Goal: Task Accomplishment & Management: Complete application form

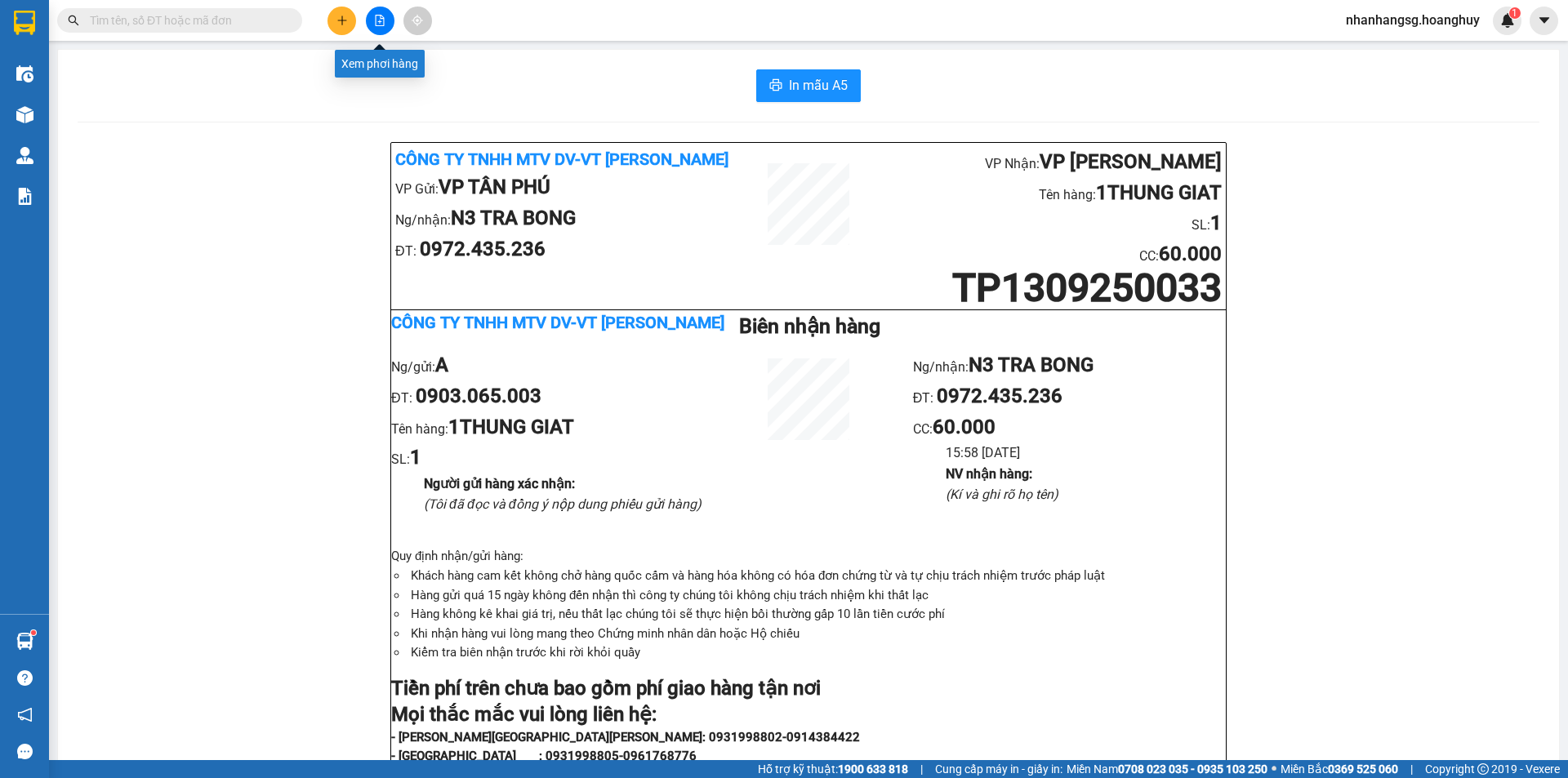
click at [388, 24] on button at bounding box center [381, 21] width 29 height 29
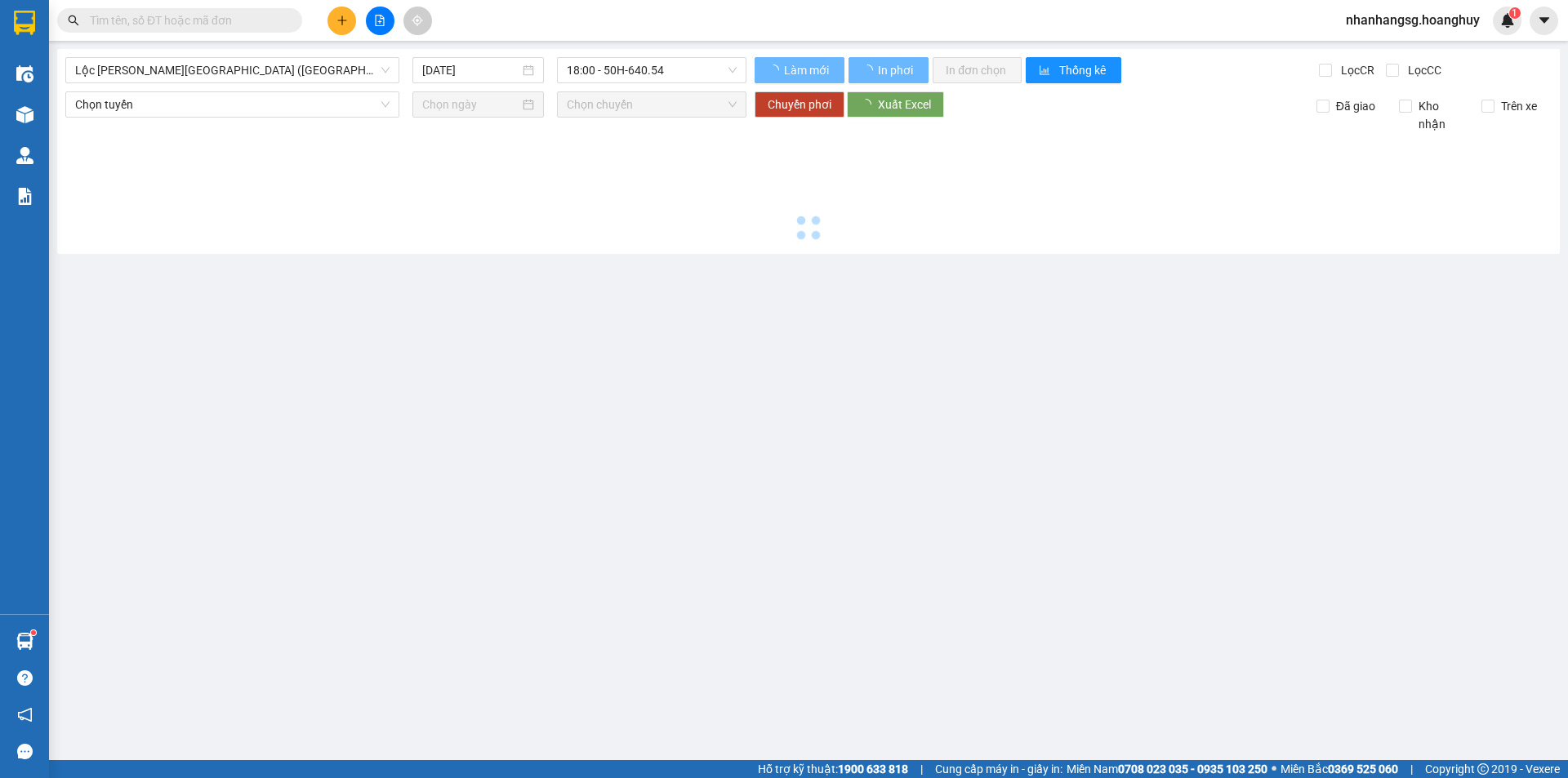
type input "[DATE]"
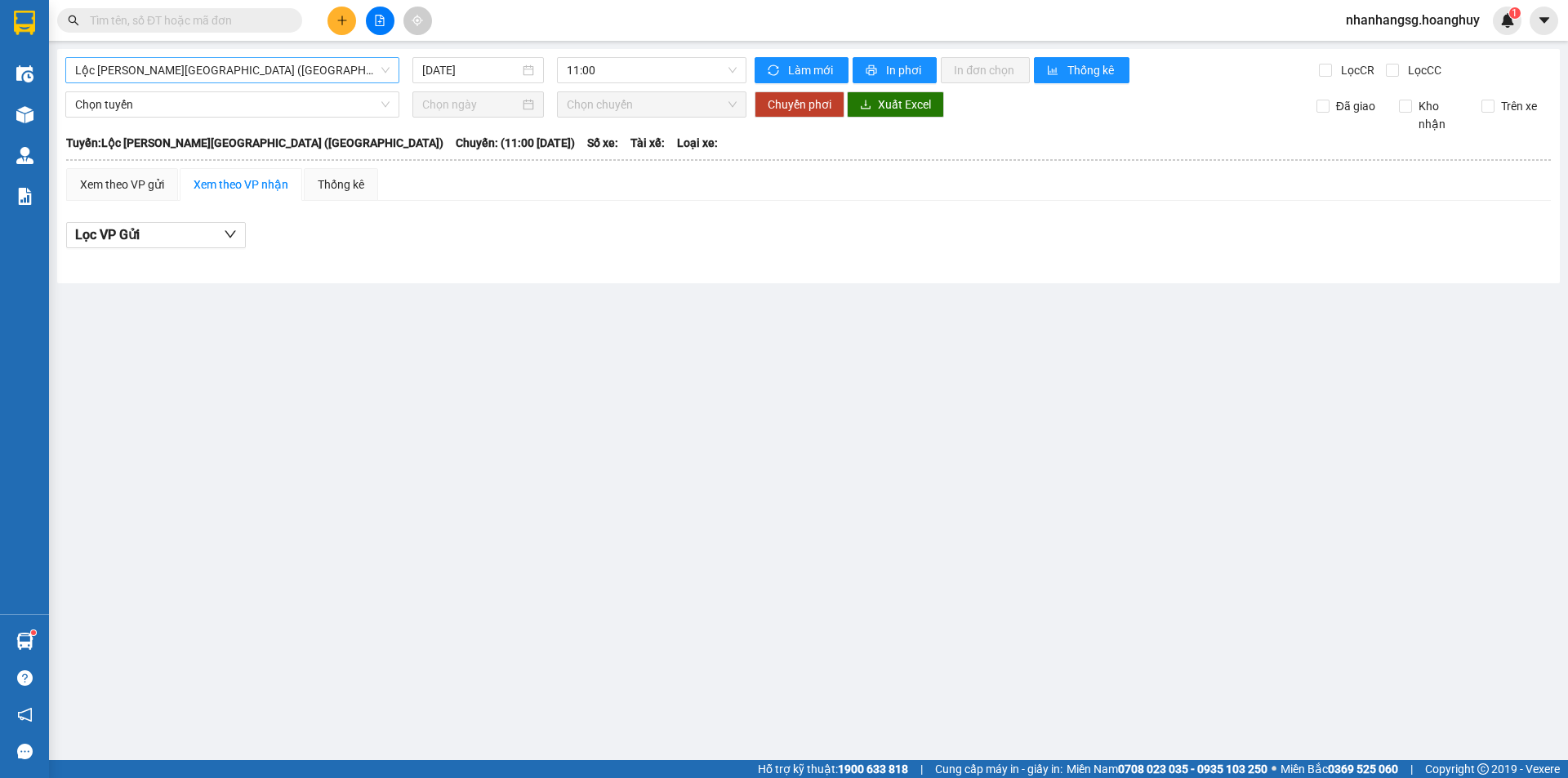
click at [319, 63] on span "Lộc [PERSON_NAME][GEOGRAPHIC_DATA] ([GEOGRAPHIC_DATA])" at bounding box center [232, 70] width 315 height 24
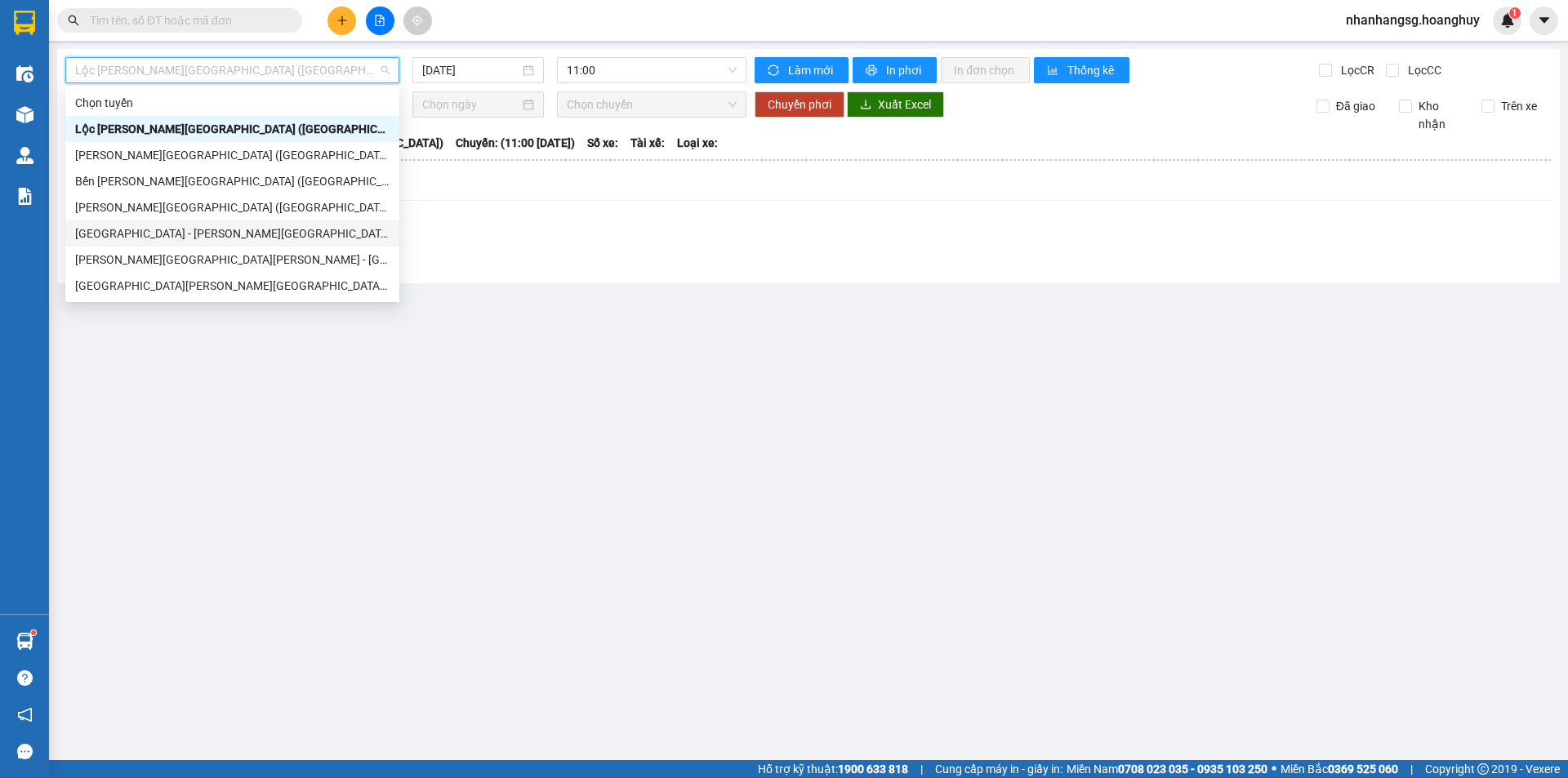
click at [217, 230] on div "[GEOGRAPHIC_DATA] - [PERSON_NAME][GEOGRAPHIC_DATA][PERSON_NAME] ([GEOGRAPHIC_DA…" at bounding box center [232, 234] width 315 height 18
type input "[DATE]"
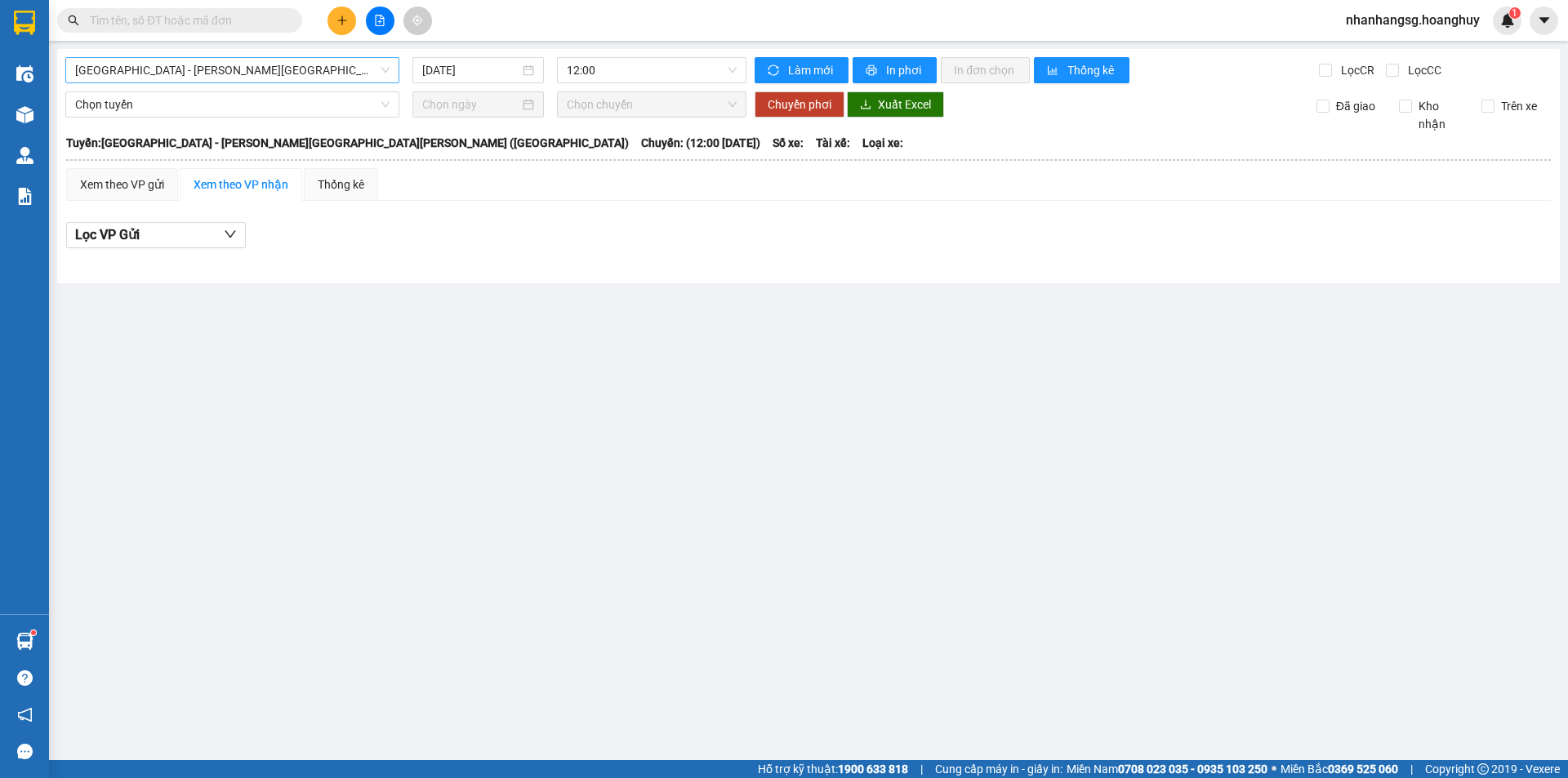
click at [237, 75] on span "[GEOGRAPHIC_DATA] - [PERSON_NAME][GEOGRAPHIC_DATA][PERSON_NAME] ([GEOGRAPHIC_DA…" at bounding box center [232, 70] width 315 height 24
click at [238, 75] on span "[GEOGRAPHIC_DATA] - [PERSON_NAME][GEOGRAPHIC_DATA][PERSON_NAME] ([GEOGRAPHIC_DA…" at bounding box center [232, 70] width 315 height 24
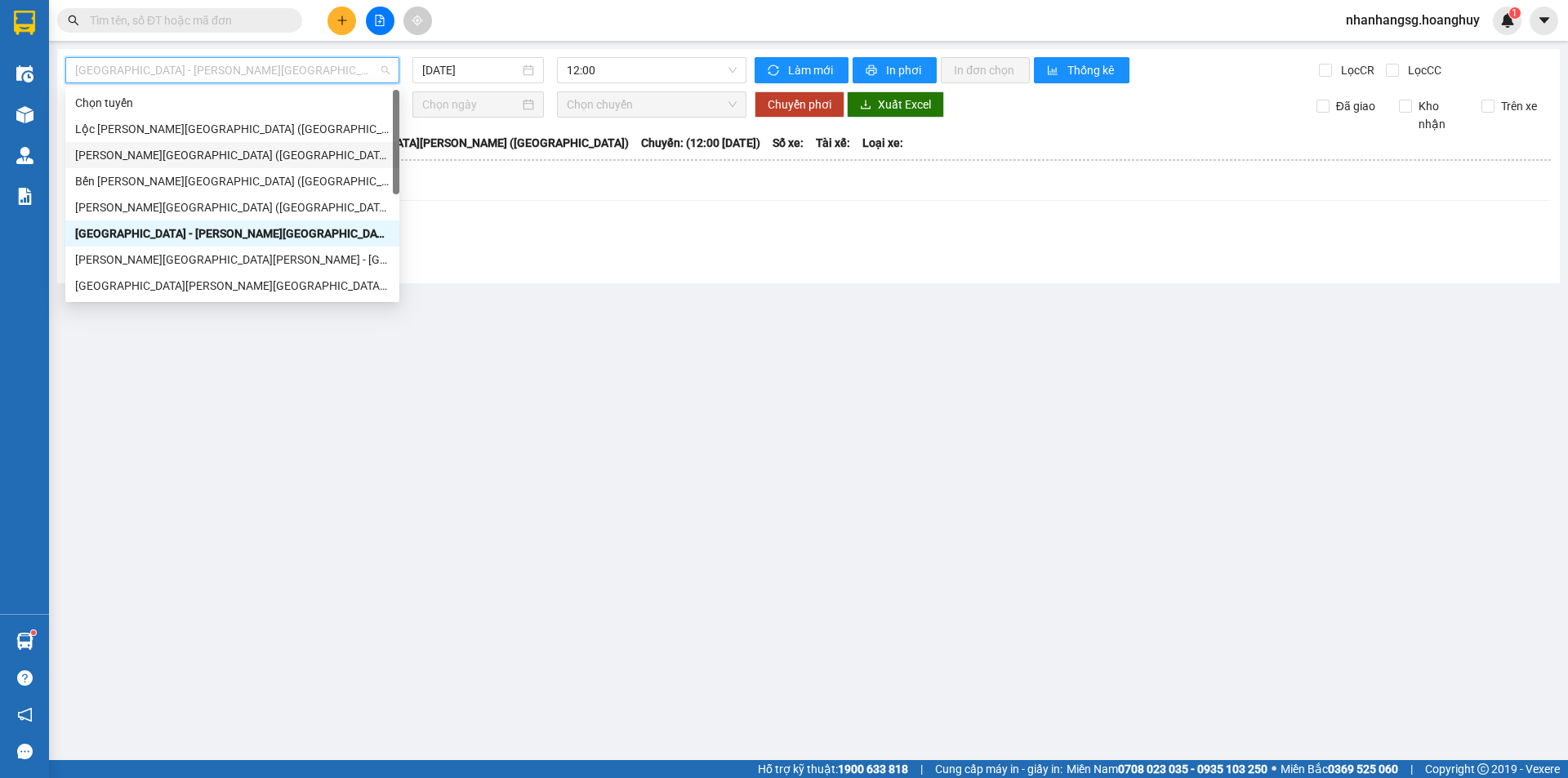
click at [214, 152] on div "[PERSON_NAME][GEOGRAPHIC_DATA] ([GEOGRAPHIC_DATA])" at bounding box center [232, 155] width 315 height 18
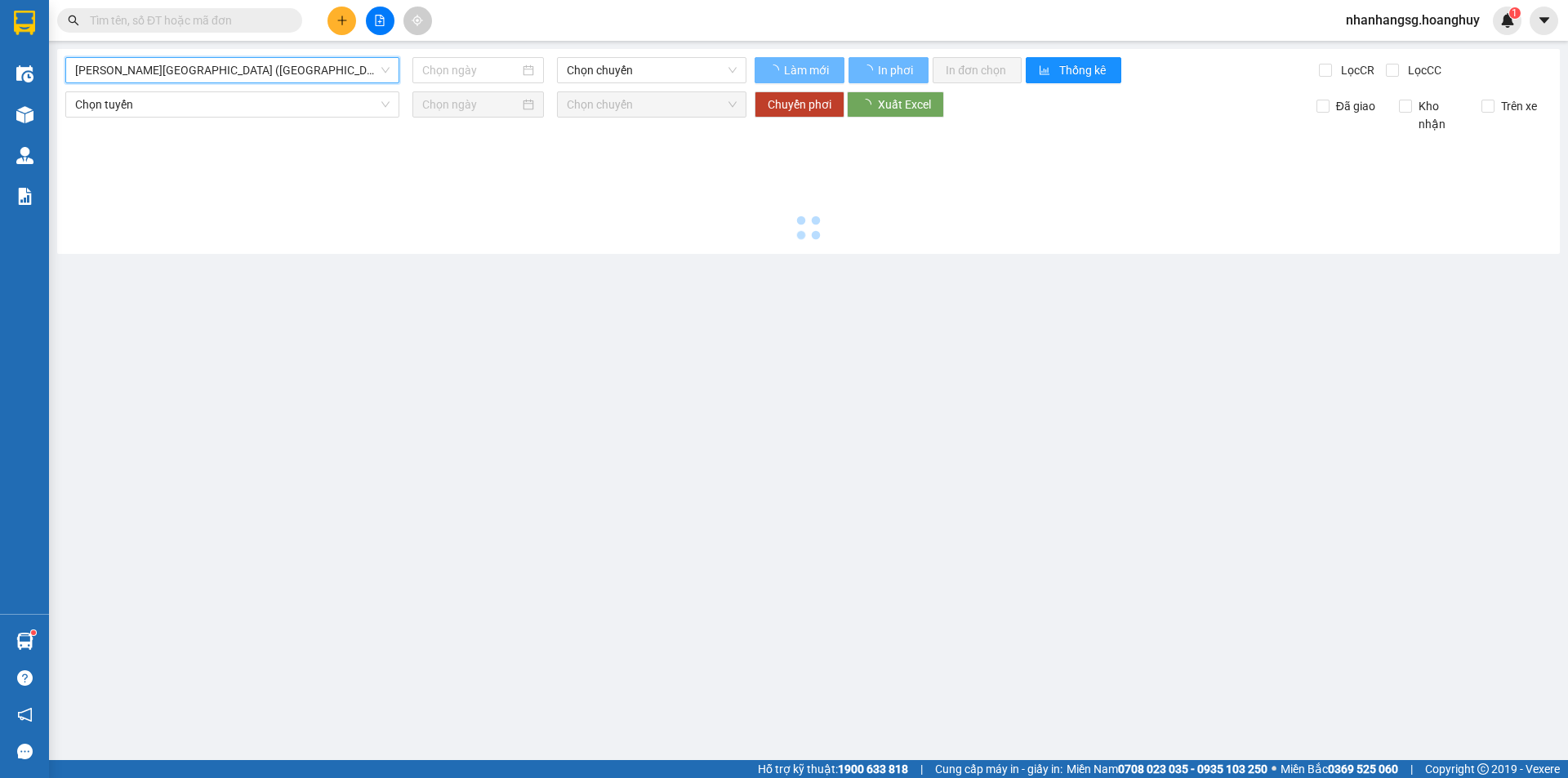
click at [214, 152] on div at bounding box center [808, 190] width 1486 height 112
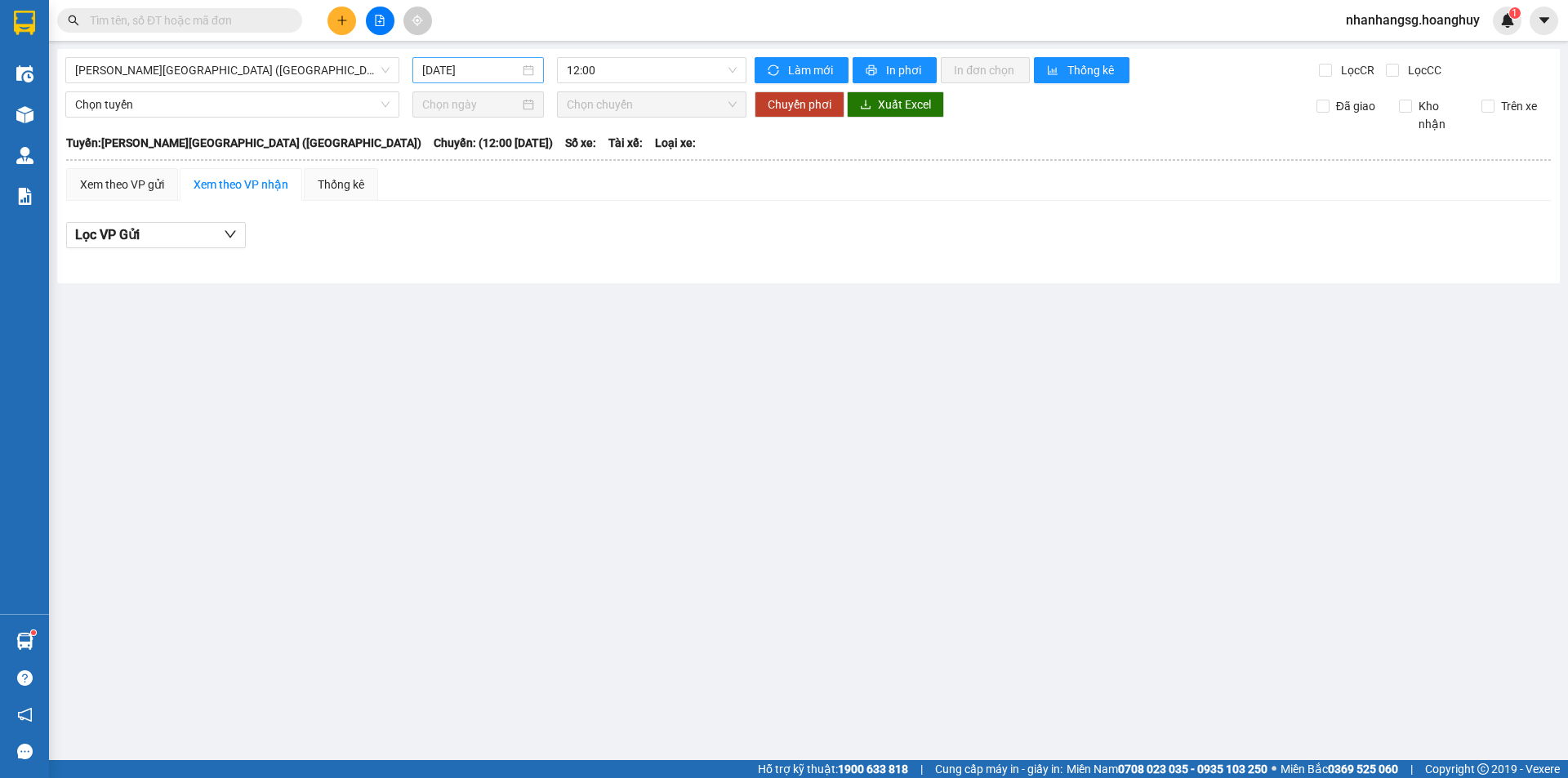
click at [462, 75] on input "[DATE]" at bounding box center [471, 71] width 97 height 18
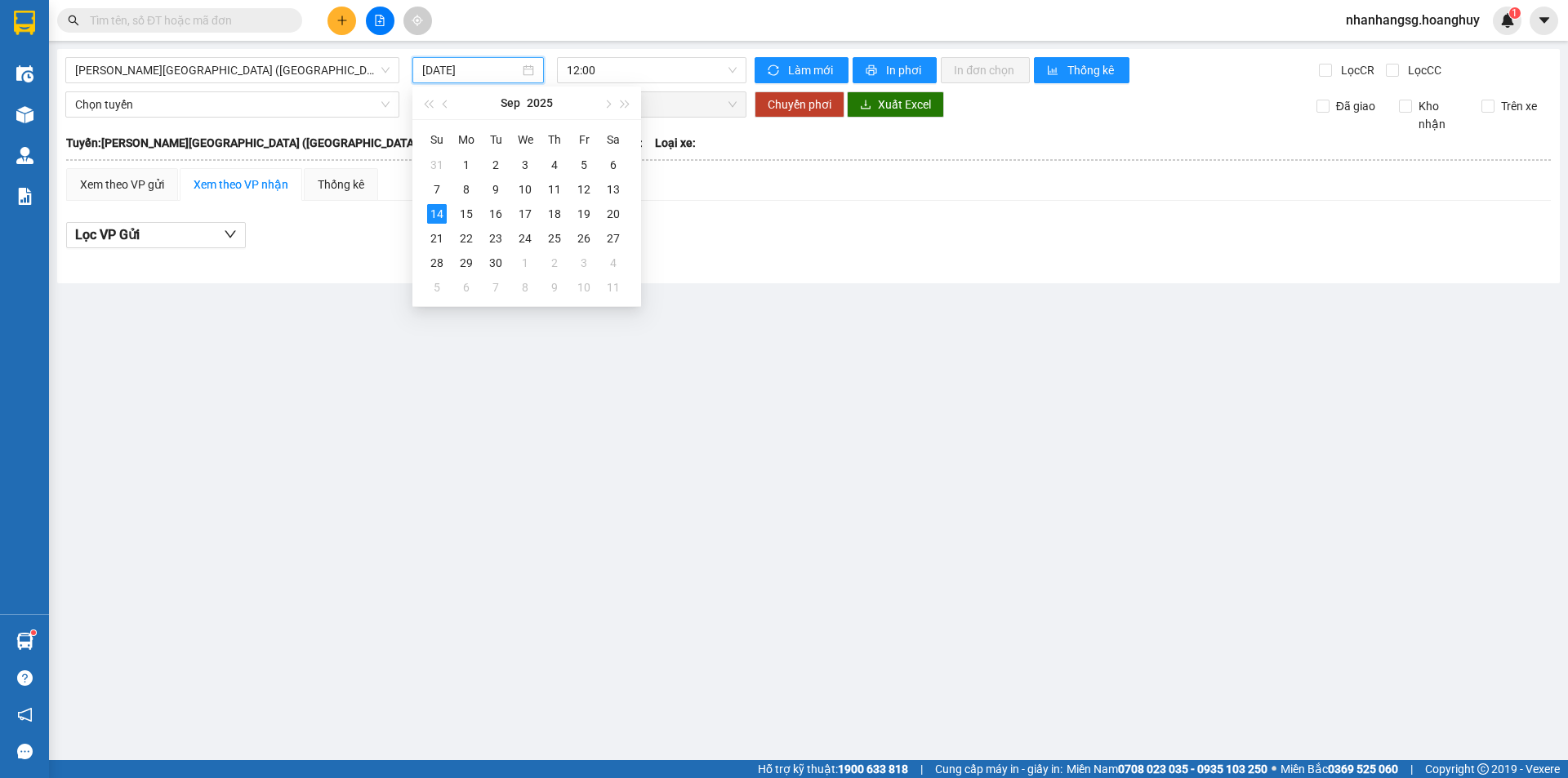
click at [462, 75] on input "[DATE]" at bounding box center [471, 71] width 97 height 18
click at [619, 181] on div "13" at bounding box center [614, 190] width 20 height 20
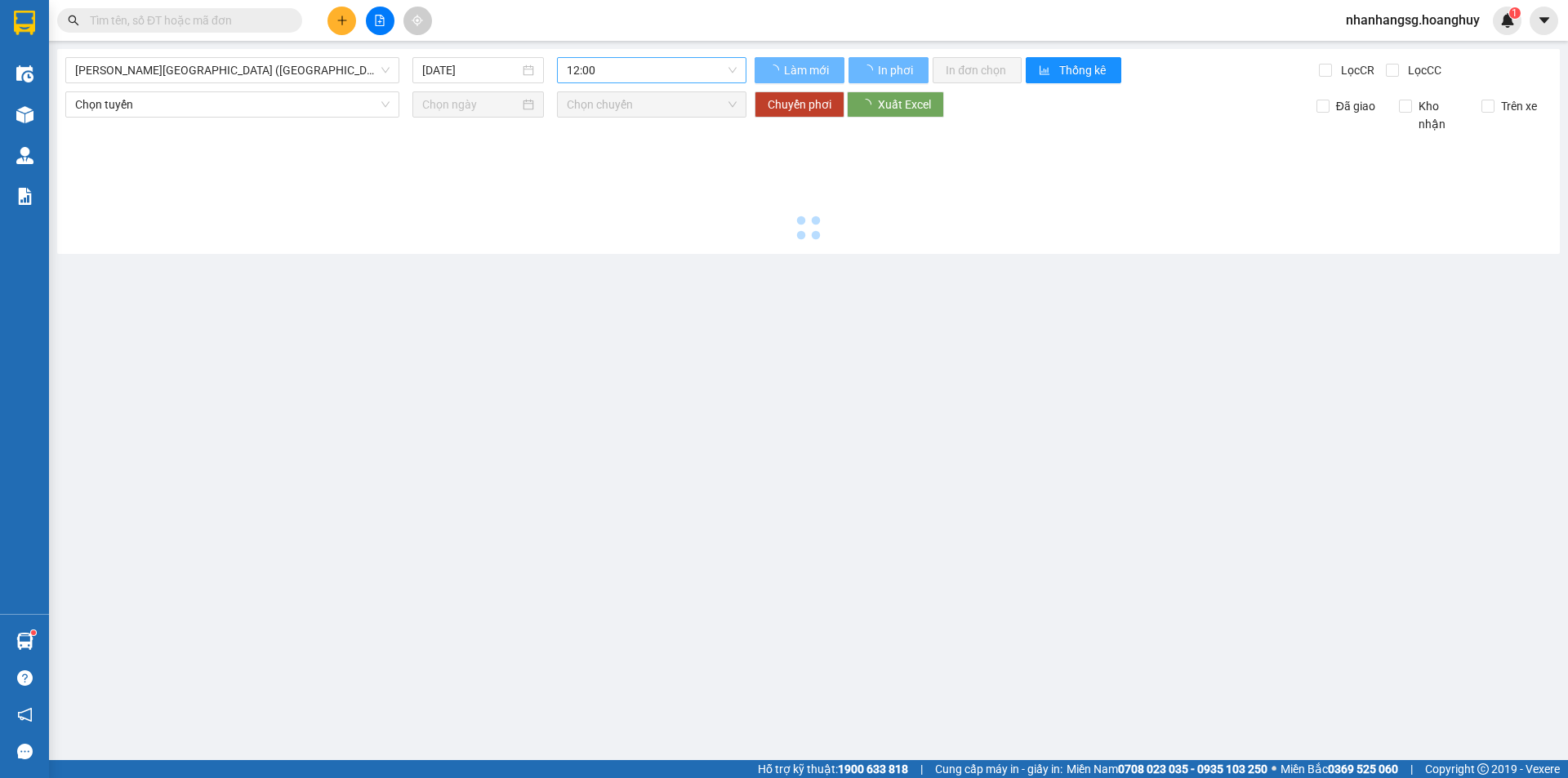
click at [589, 74] on span "12:00" at bounding box center [651, 70] width 170 height 24
click at [589, 74] on span "12:00" at bounding box center [651, 70] width 170 height 24
type input "[DATE]"
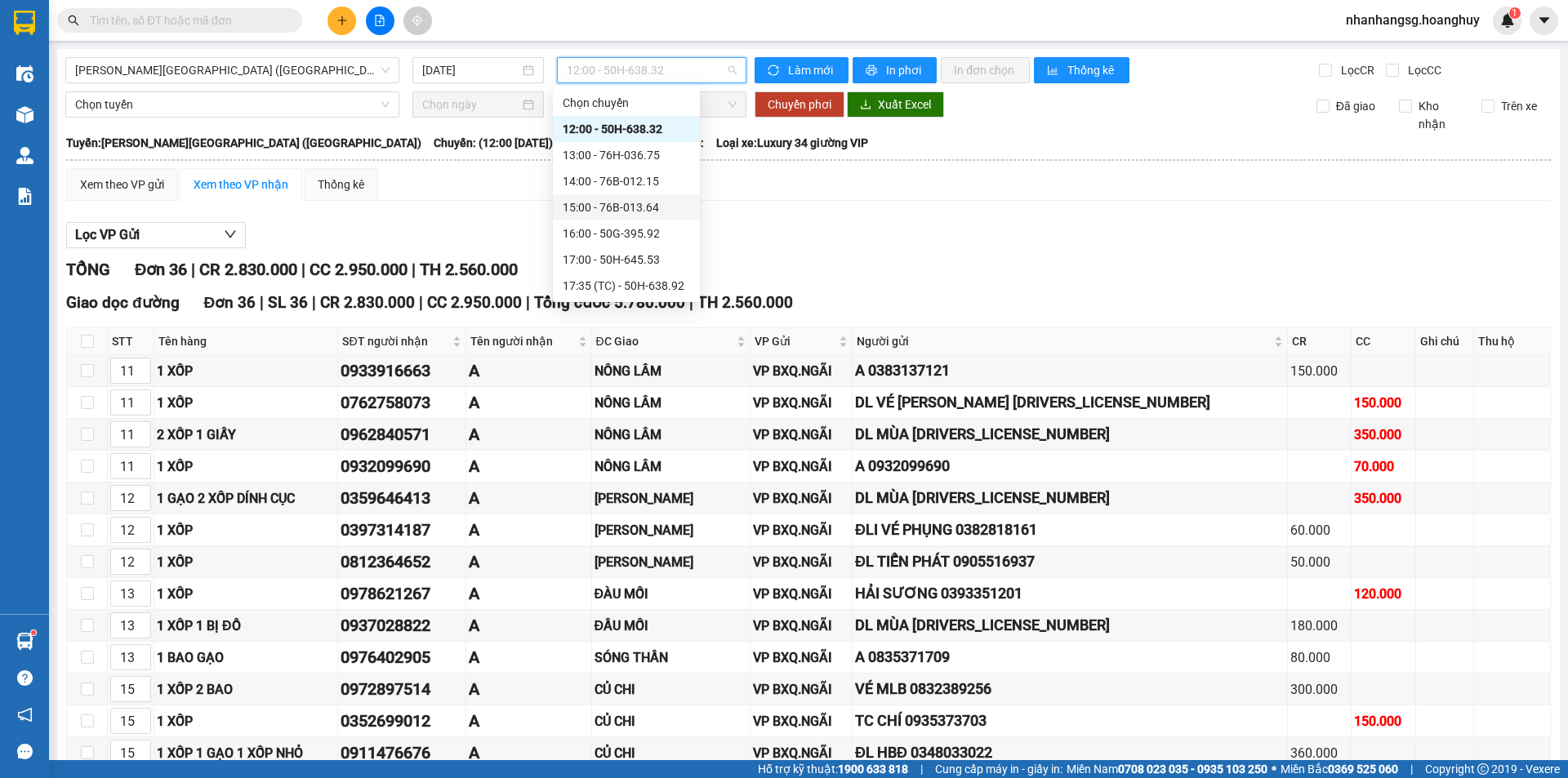
click at [609, 201] on div "15:00 - 76B-013.64" at bounding box center [627, 208] width 128 height 18
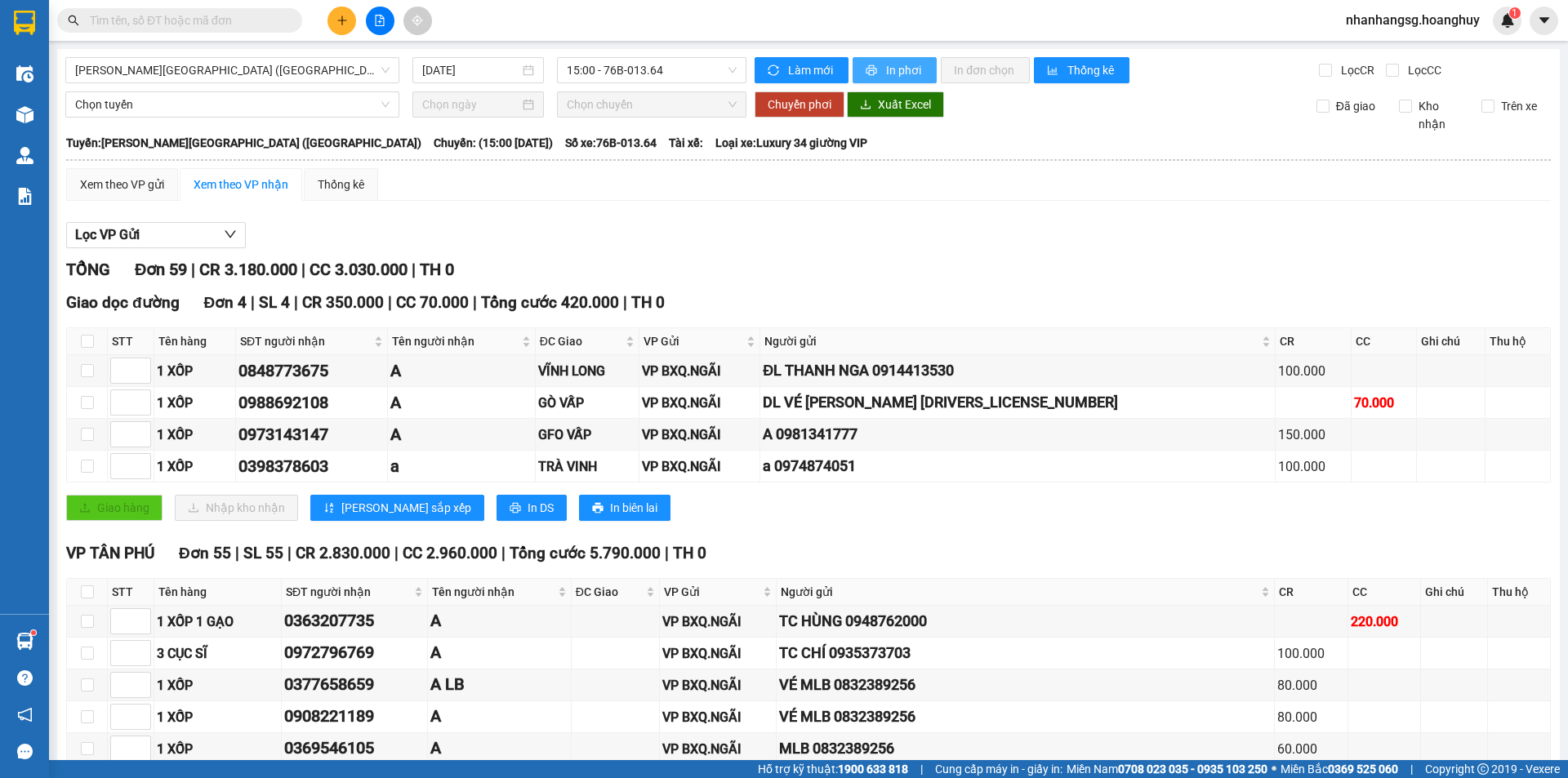
click at [874, 62] on button "In phơi" at bounding box center [894, 70] width 84 height 26
click at [886, 69] on span "In phơi" at bounding box center [904, 71] width 37 height 18
click at [203, 21] on input "text" at bounding box center [186, 21] width 193 height 18
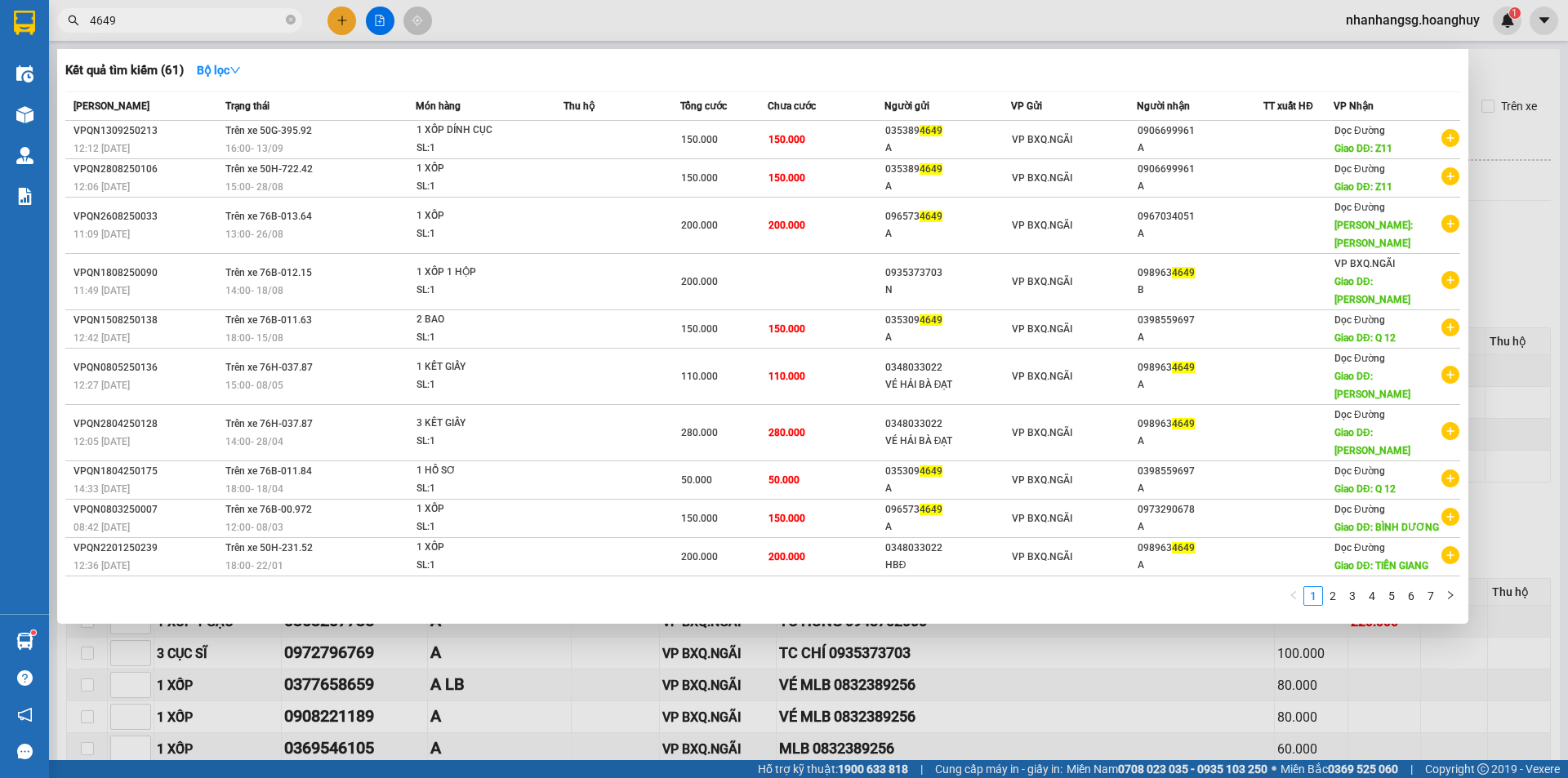
type input "4649"
click at [339, 23] on div at bounding box center [784, 389] width 1568 height 778
click at [339, 23] on icon "plus" at bounding box center [342, 20] width 12 height 12
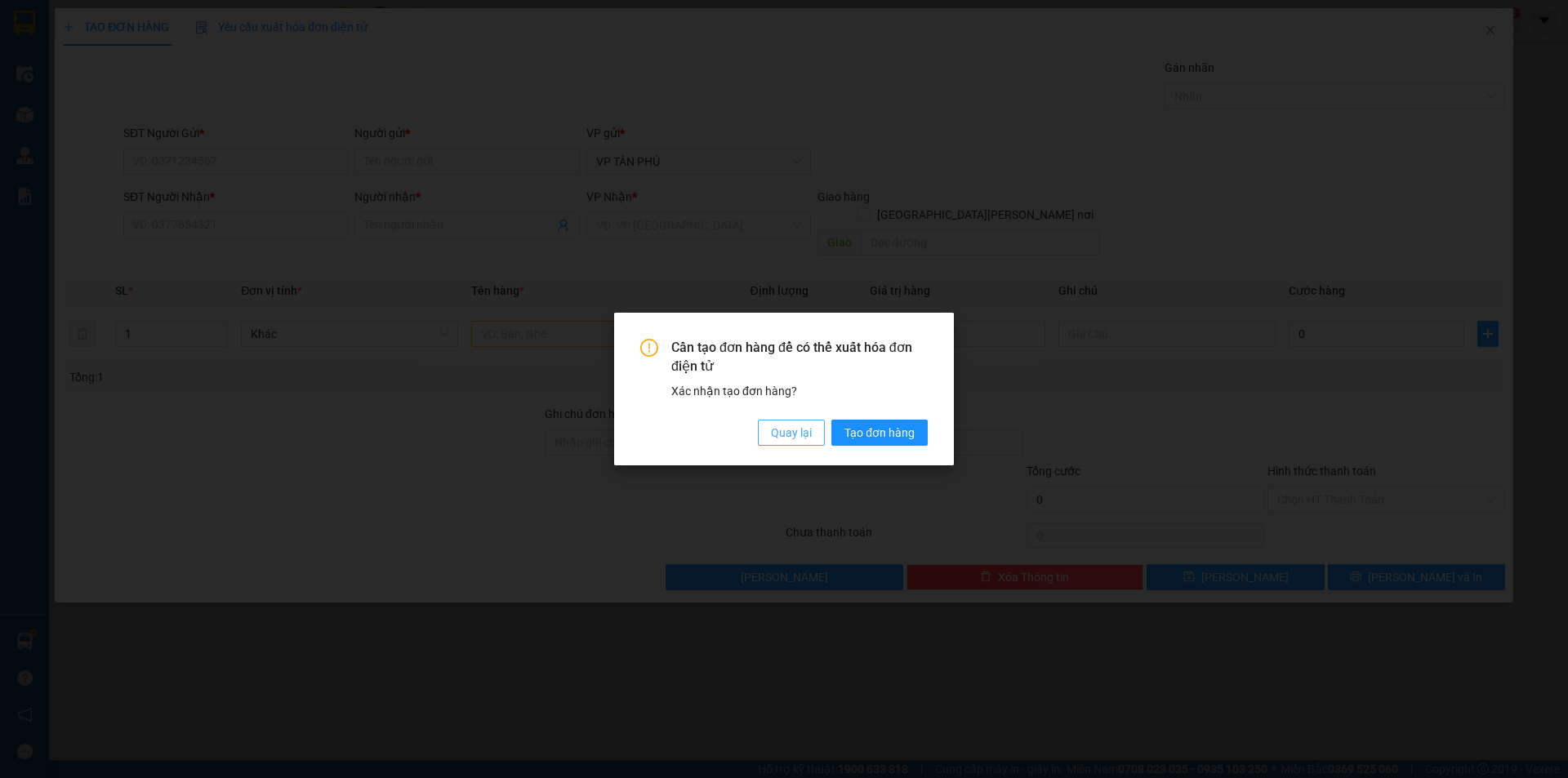
click at [785, 429] on span "Quay lại" at bounding box center [791, 433] width 41 height 18
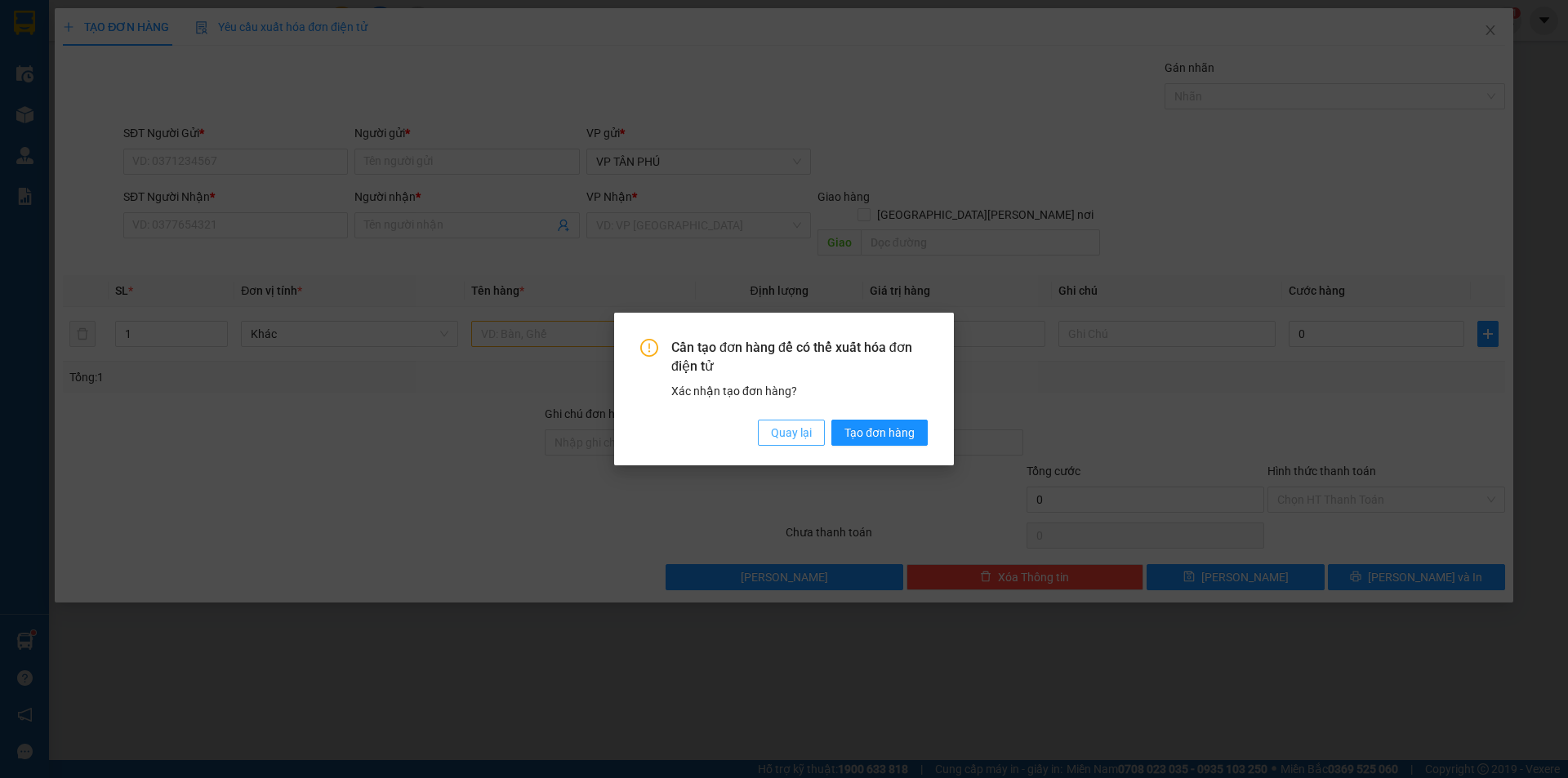
click at [785, 429] on span "Quay lại" at bounding box center [791, 433] width 41 height 18
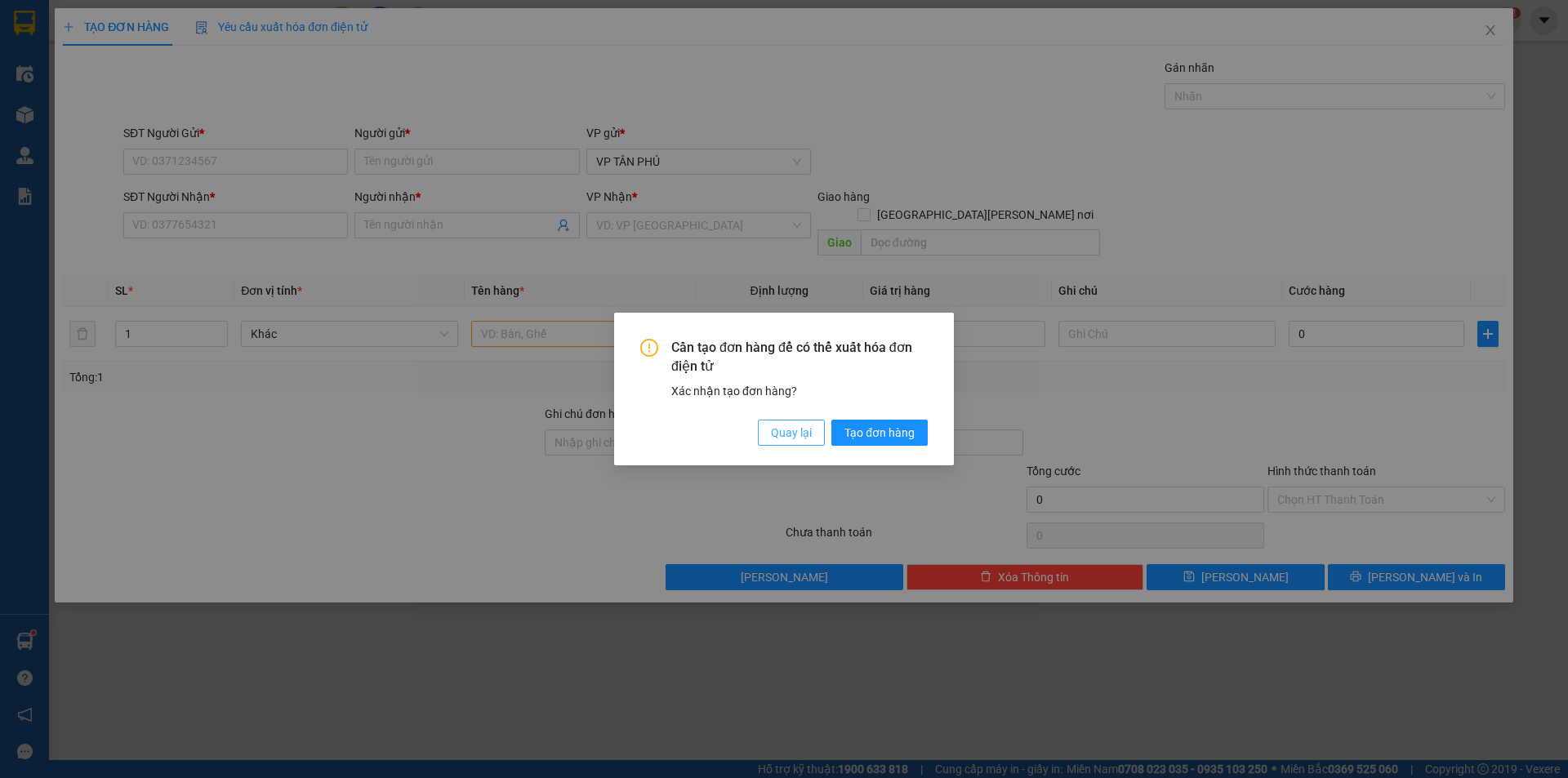
click at [785, 429] on span "Quay lại" at bounding box center [791, 433] width 41 height 18
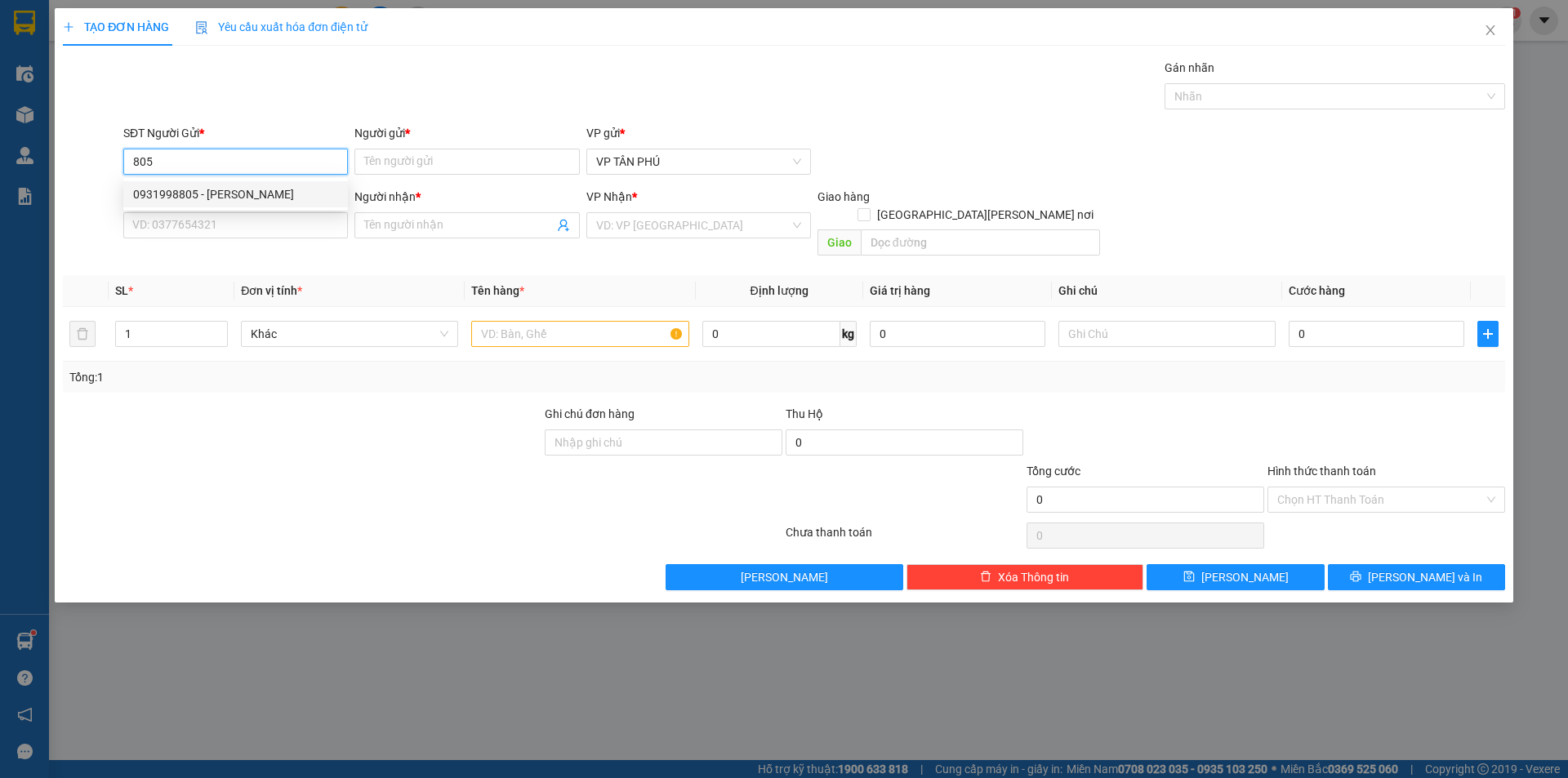
click at [163, 187] on div "0931998805 - [PERSON_NAME]" at bounding box center [236, 194] width 205 height 18
type input "0931998805"
type input "PV THANH"
type input "0986790510"
type input "THU MB"
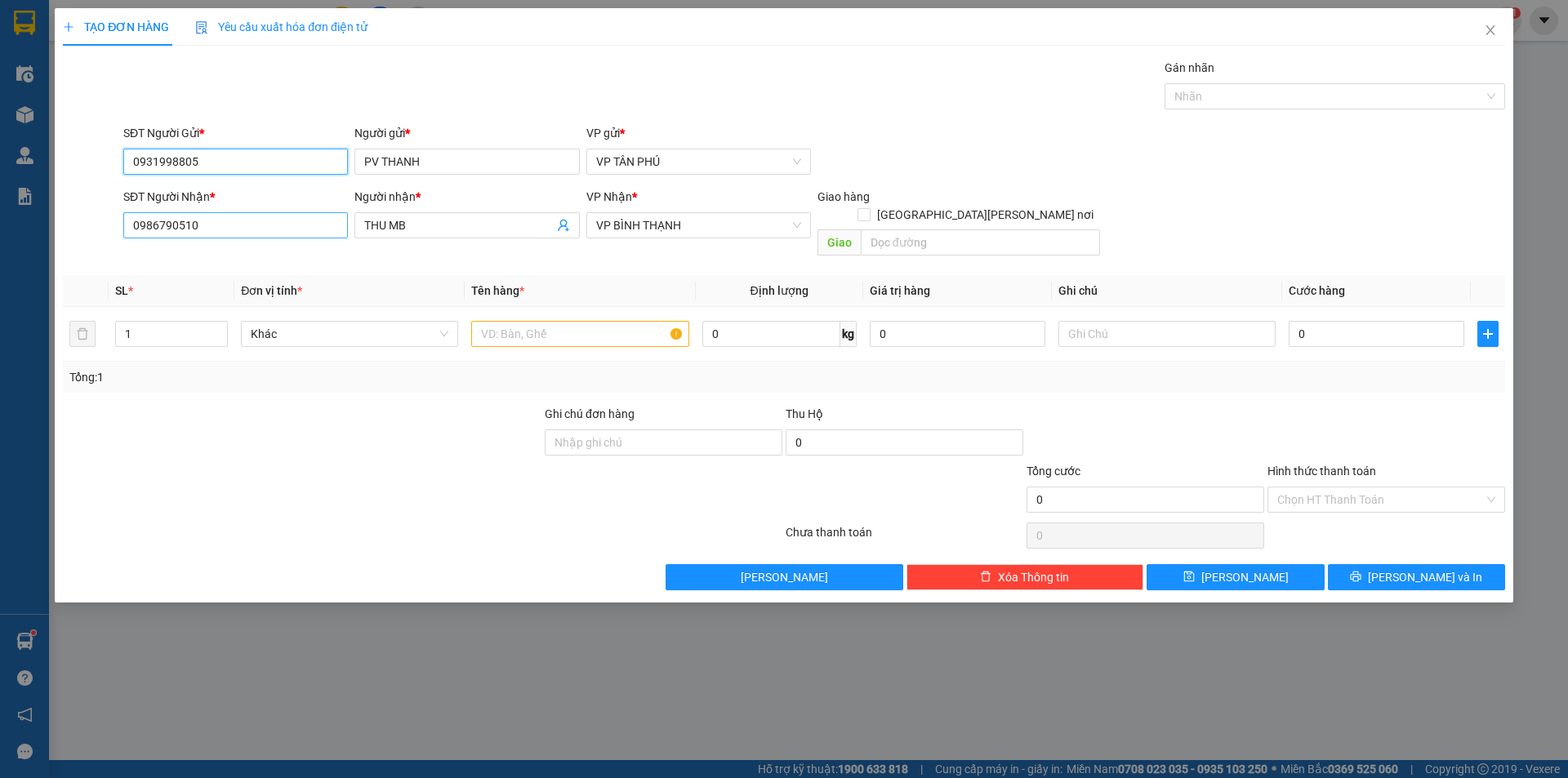
type input "0931998805"
click at [199, 217] on input "0986790510" at bounding box center [236, 225] width 225 height 26
click at [200, 217] on input "0986790510" at bounding box center [236, 225] width 225 height 26
click at [246, 280] on div "0965973778 - A TINH SON" at bounding box center [236, 285] width 205 height 18
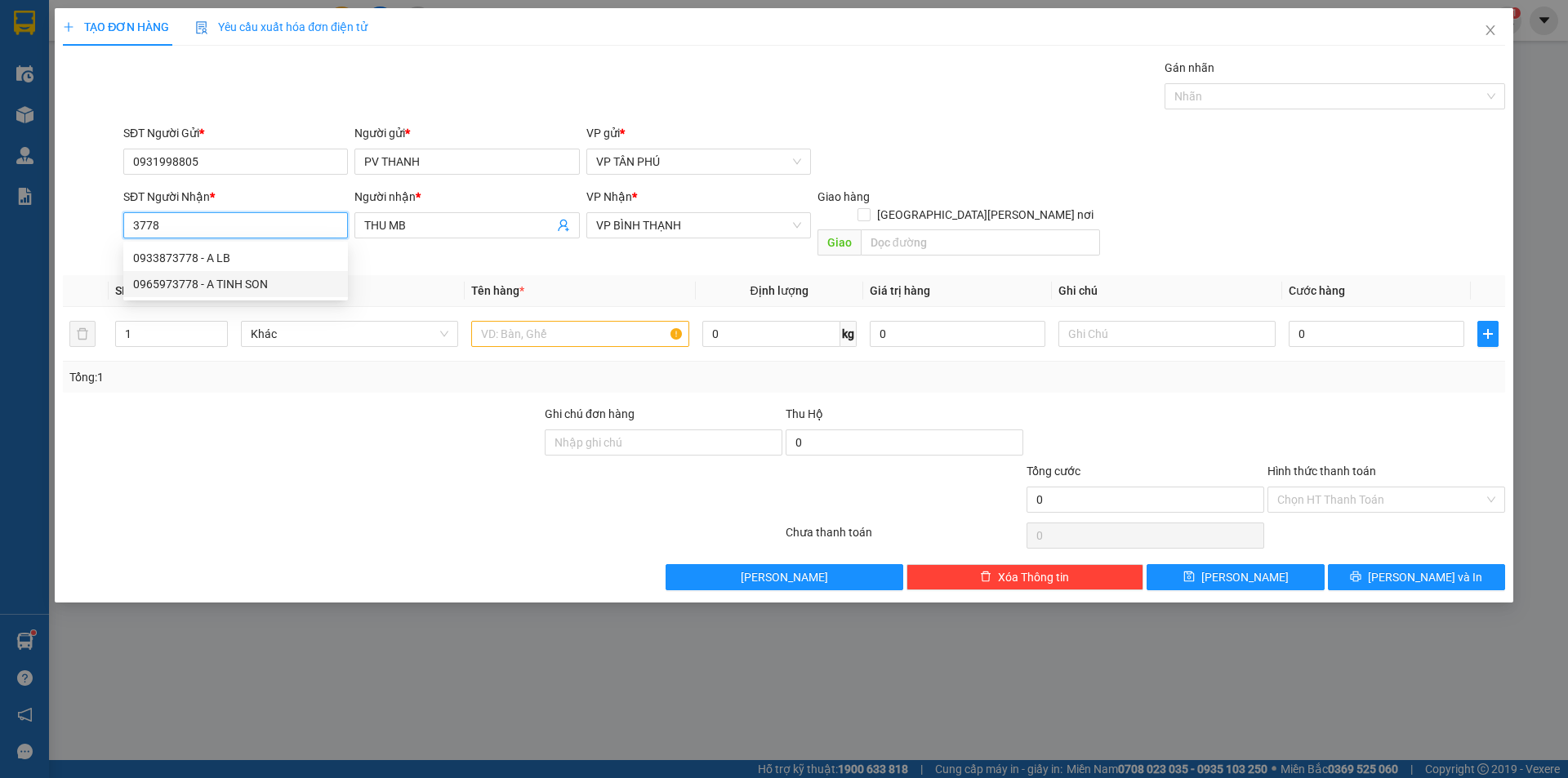
type input "0965973778"
type input "A TINH SON"
type input "0965973778"
click at [522, 321] on input "text" at bounding box center [580, 334] width 218 height 26
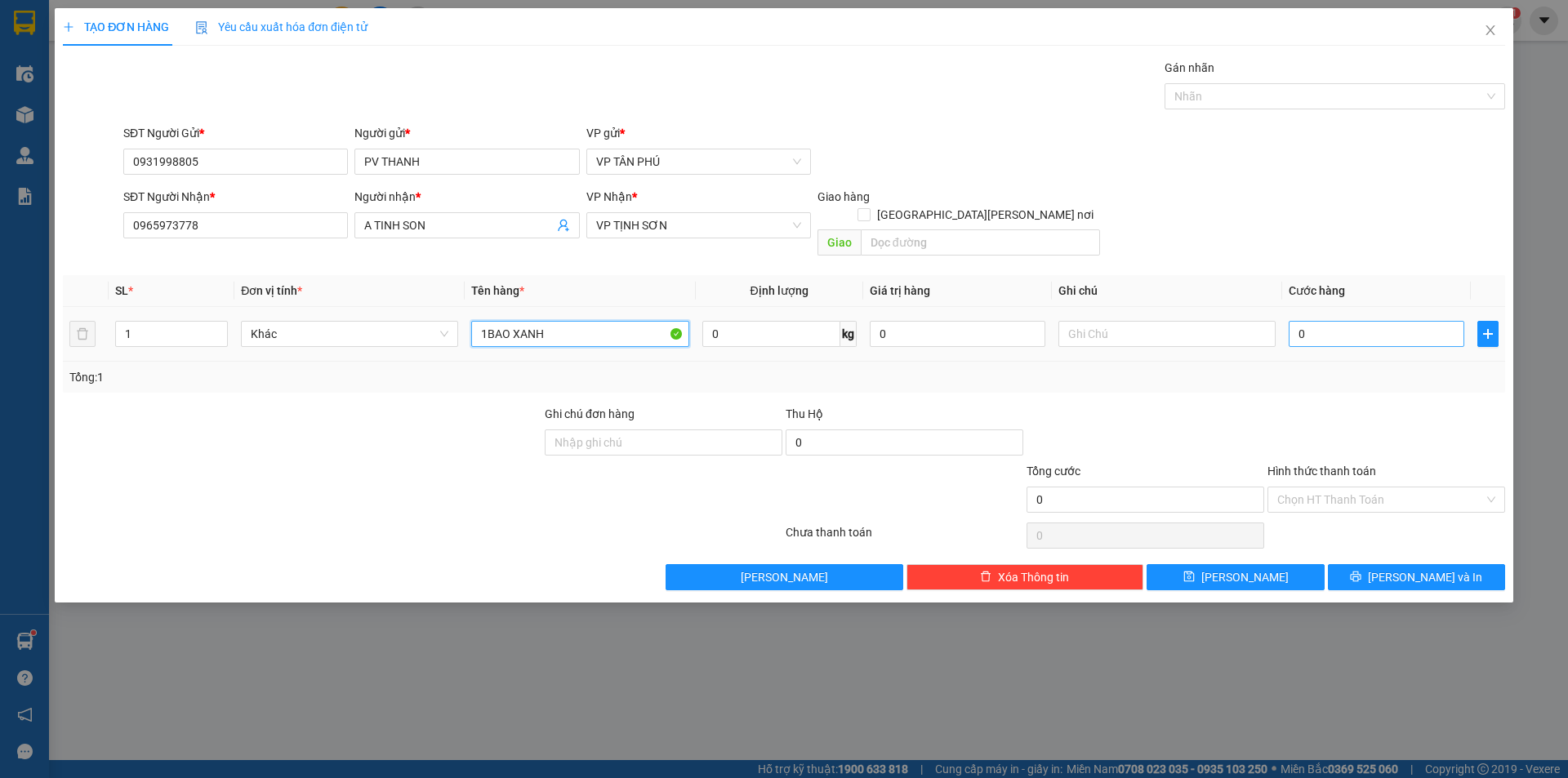
type input "1BAO XANH"
click at [1326, 321] on input "0" at bounding box center [1377, 334] width 176 height 26
type input "5"
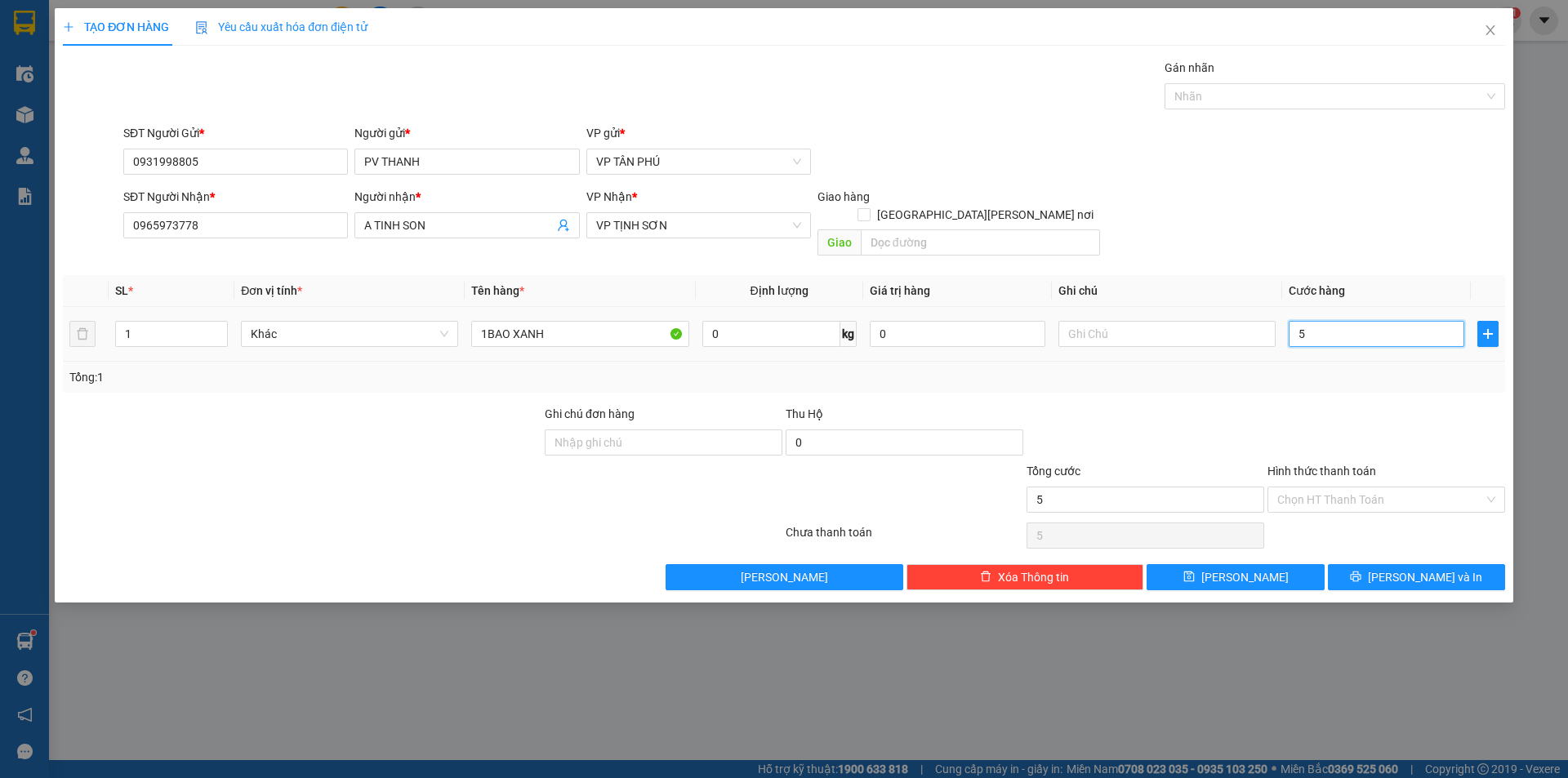
type input "50"
click at [1248, 569] on span "[PERSON_NAME]" at bounding box center [1245, 578] width 87 height 18
type input "50.000"
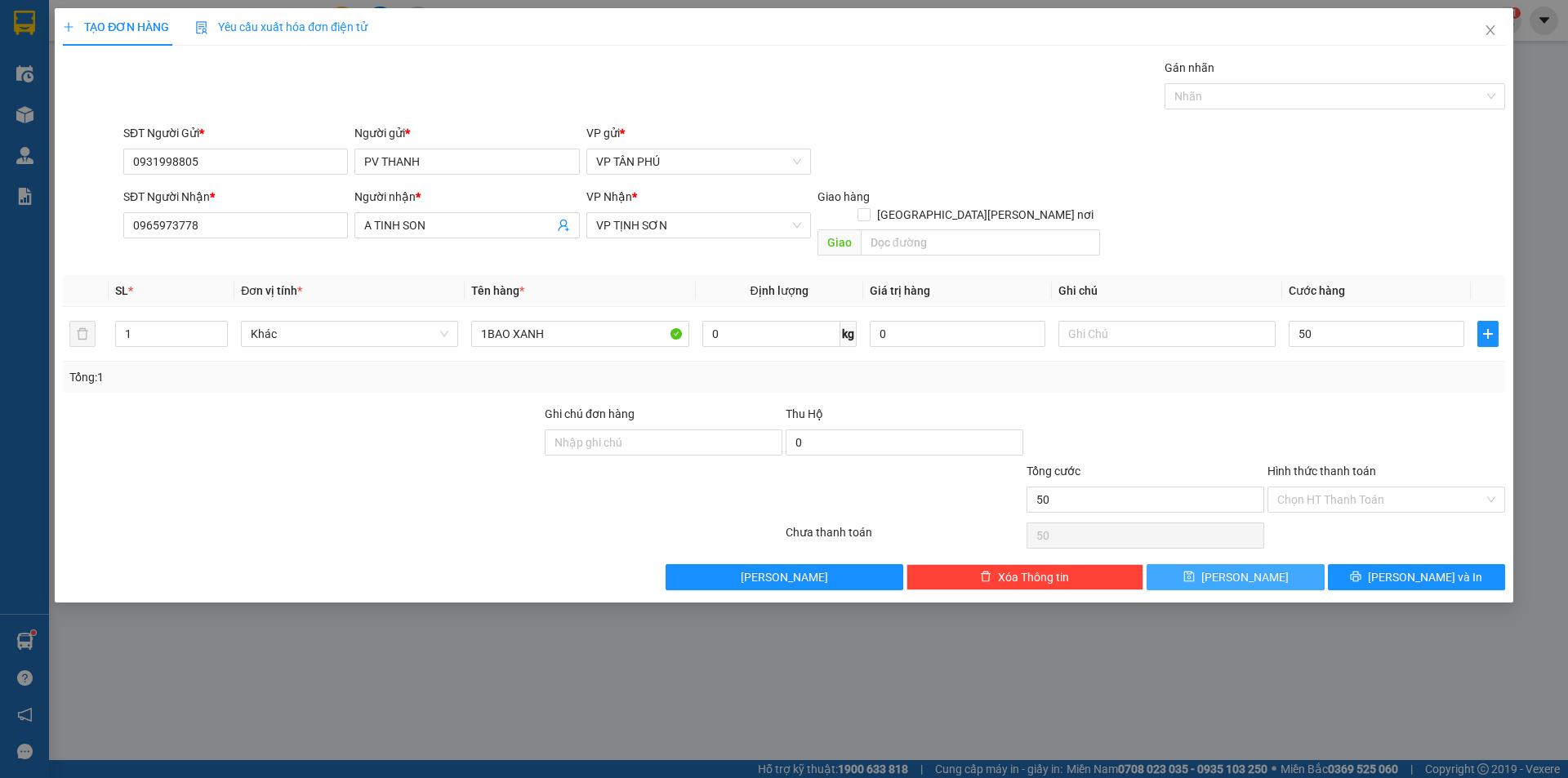
type input "50.000"
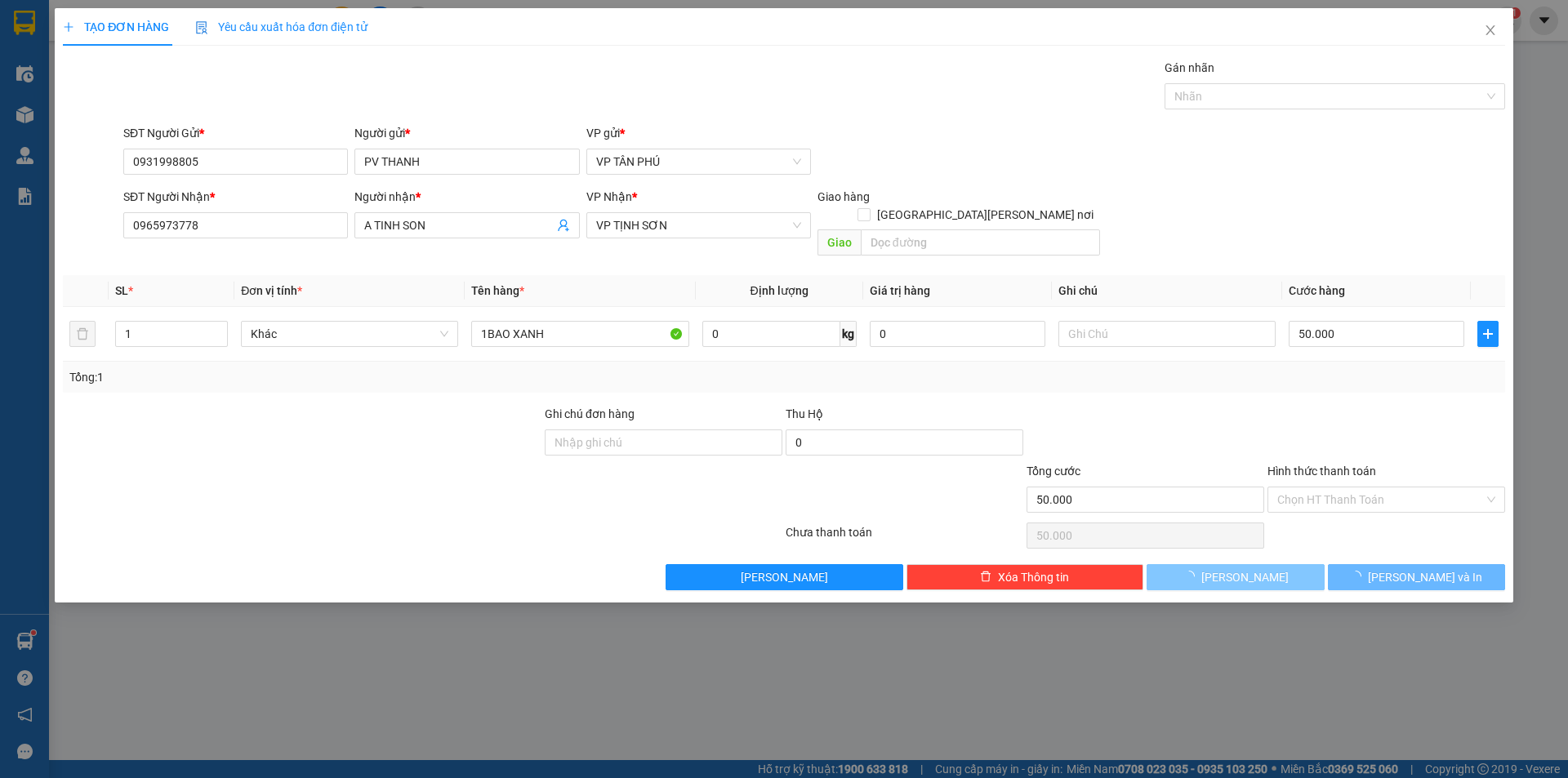
type input "0"
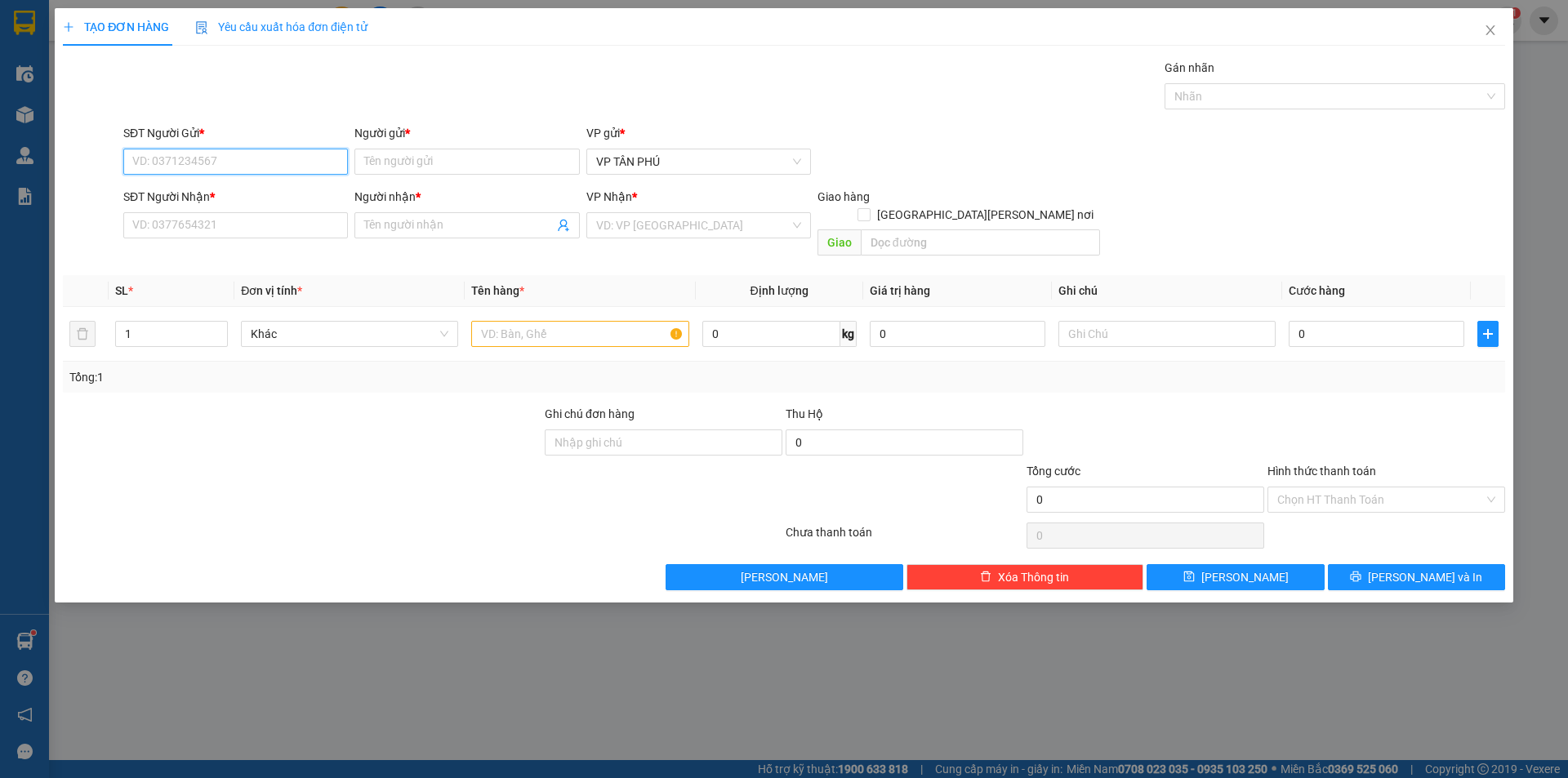
click at [231, 168] on input "SĐT Người Gửi *" at bounding box center [236, 161] width 225 height 26
click at [240, 212] on input "SĐT Người Nhận *" at bounding box center [236, 225] width 225 height 26
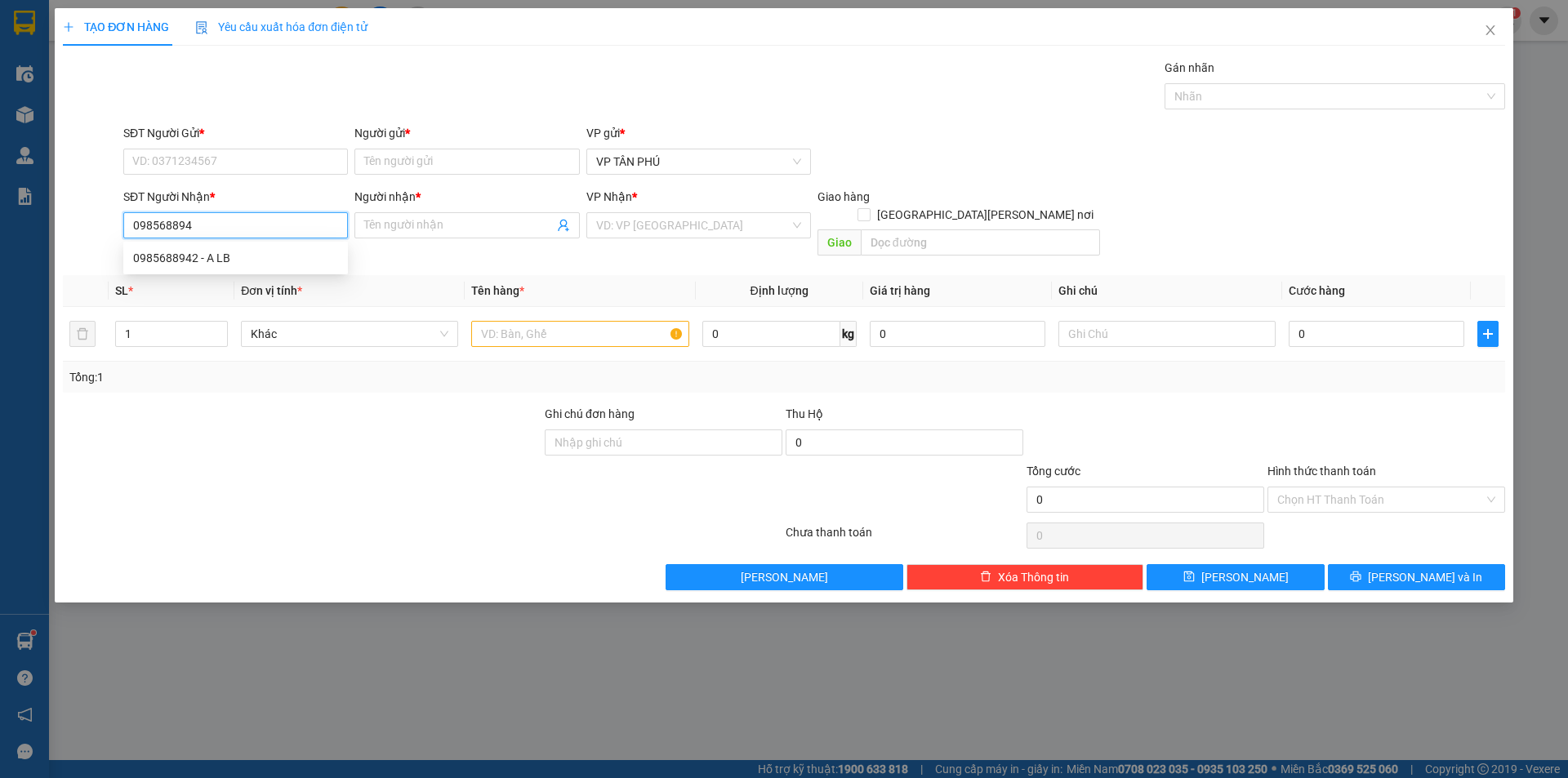
type input "0985688942"
click at [209, 259] on div "0985688942 - A LB" at bounding box center [236, 258] width 205 height 18
type input "A LB"
checkbox input "true"
type input "BA SOAI"
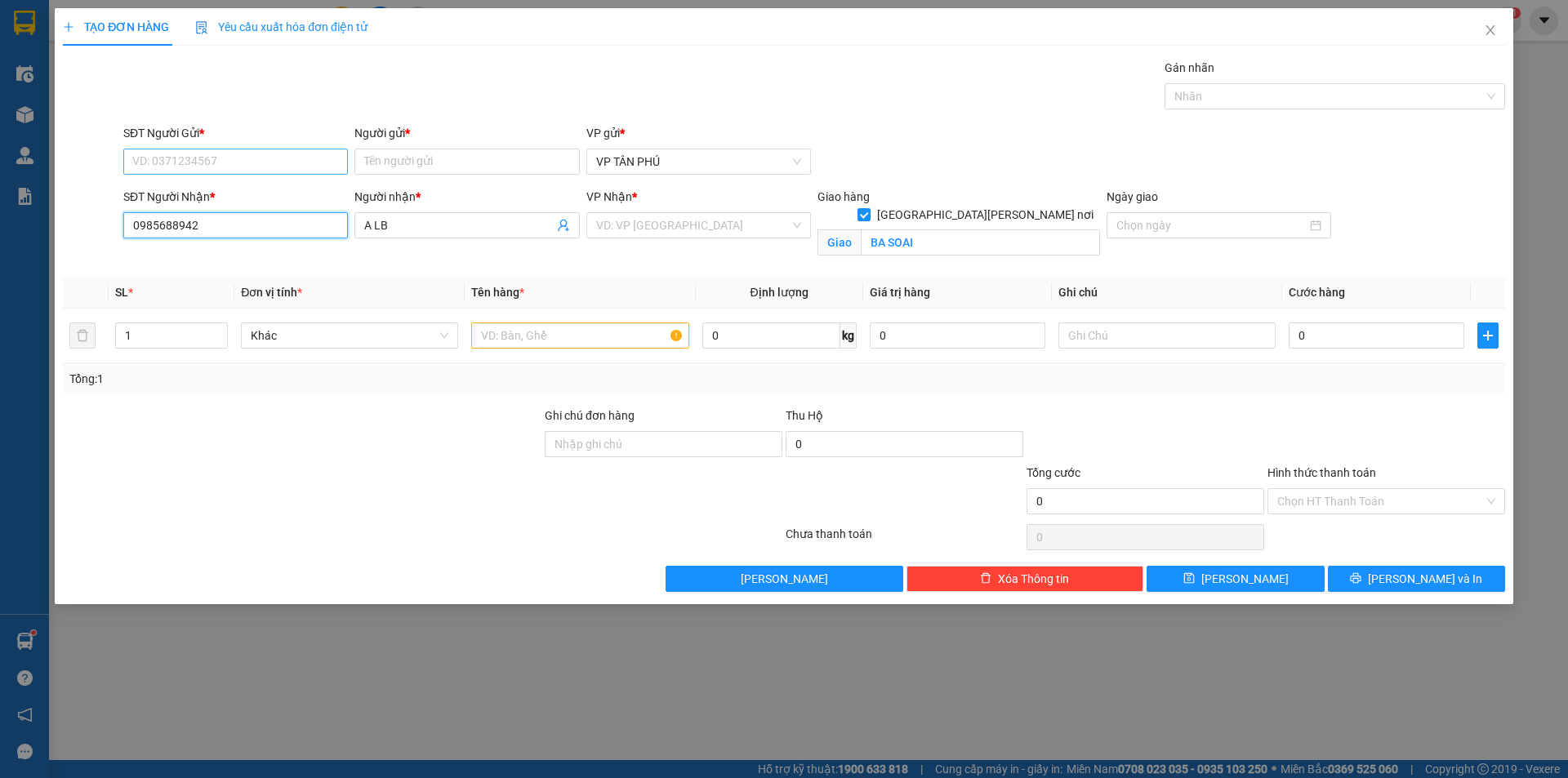
type input "0985688942"
click at [235, 160] on input "SĐT Người Gửi *" at bounding box center [236, 161] width 225 height 26
click at [238, 188] on div "0931998805 - [PERSON_NAME]" at bounding box center [236, 194] width 205 height 18
type input "0931998805"
type input "PV THANH"
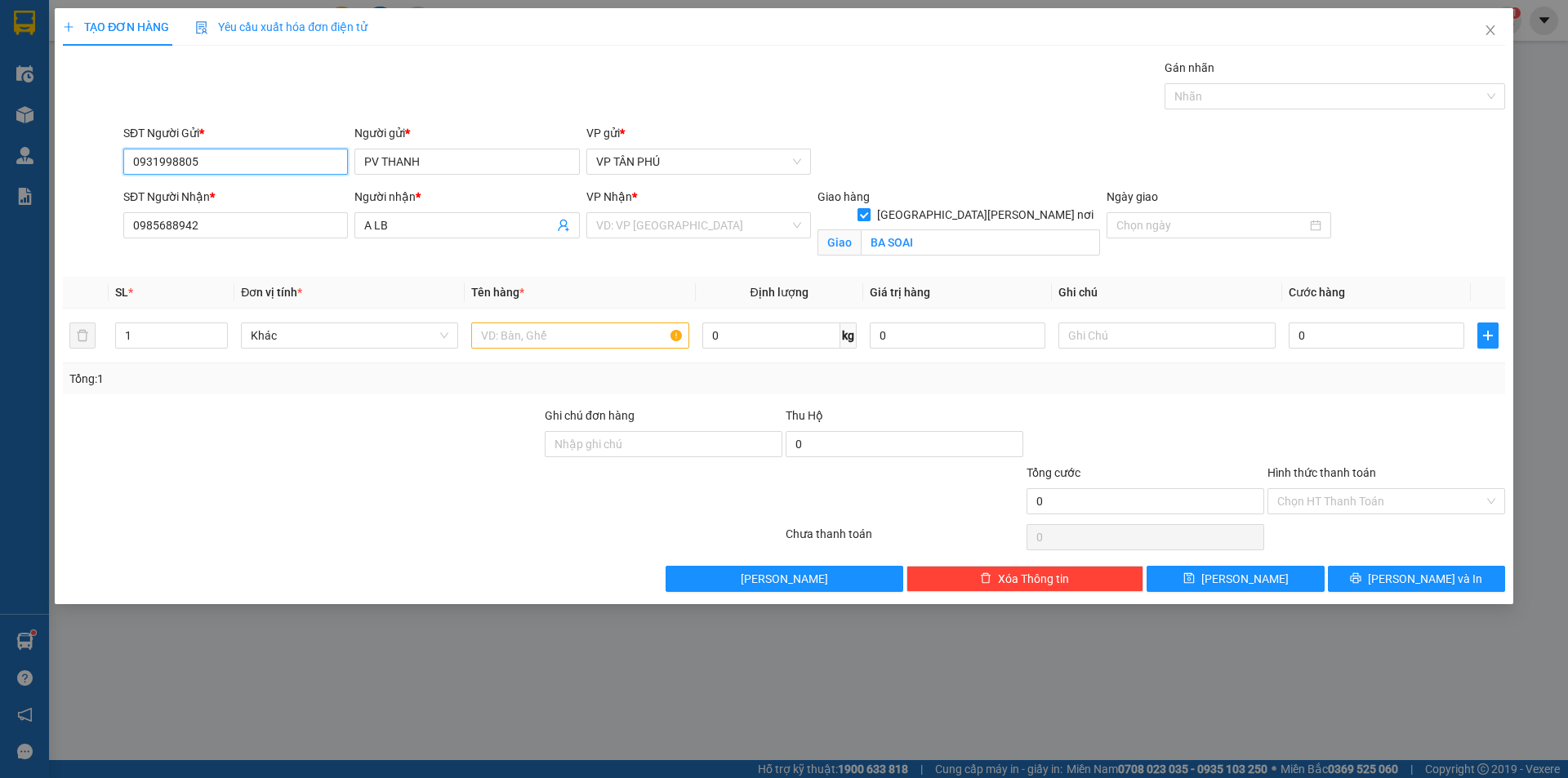
type input "0931998805"
click at [869, 209] on input "[GEOGRAPHIC_DATA][PERSON_NAME] nơi" at bounding box center [863, 214] width 12 height 12
checkbox input "false"
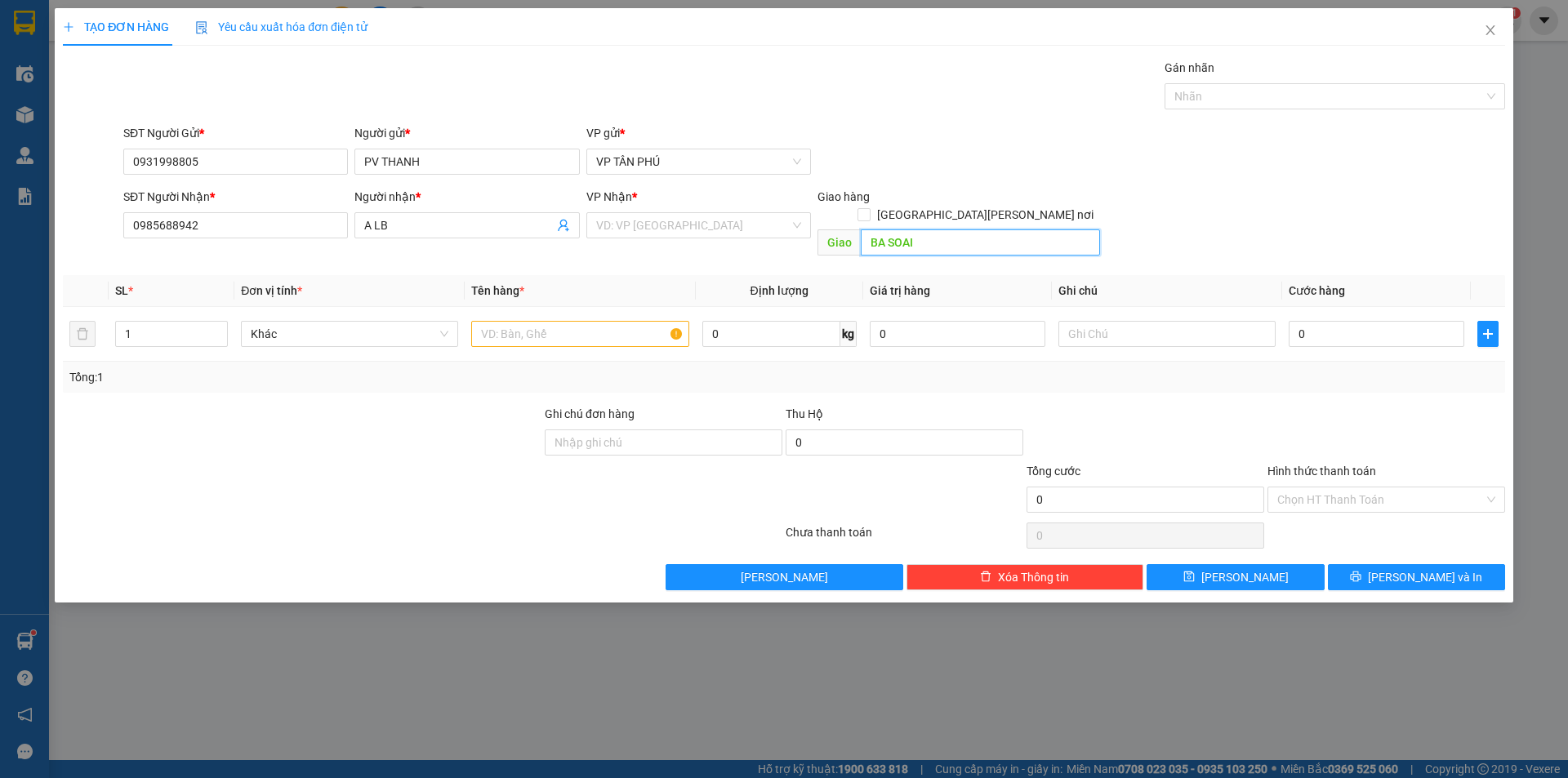
click at [989, 229] on input "BA SOAI" at bounding box center [980, 242] width 239 height 26
click at [671, 231] on input "search" at bounding box center [693, 225] width 193 height 24
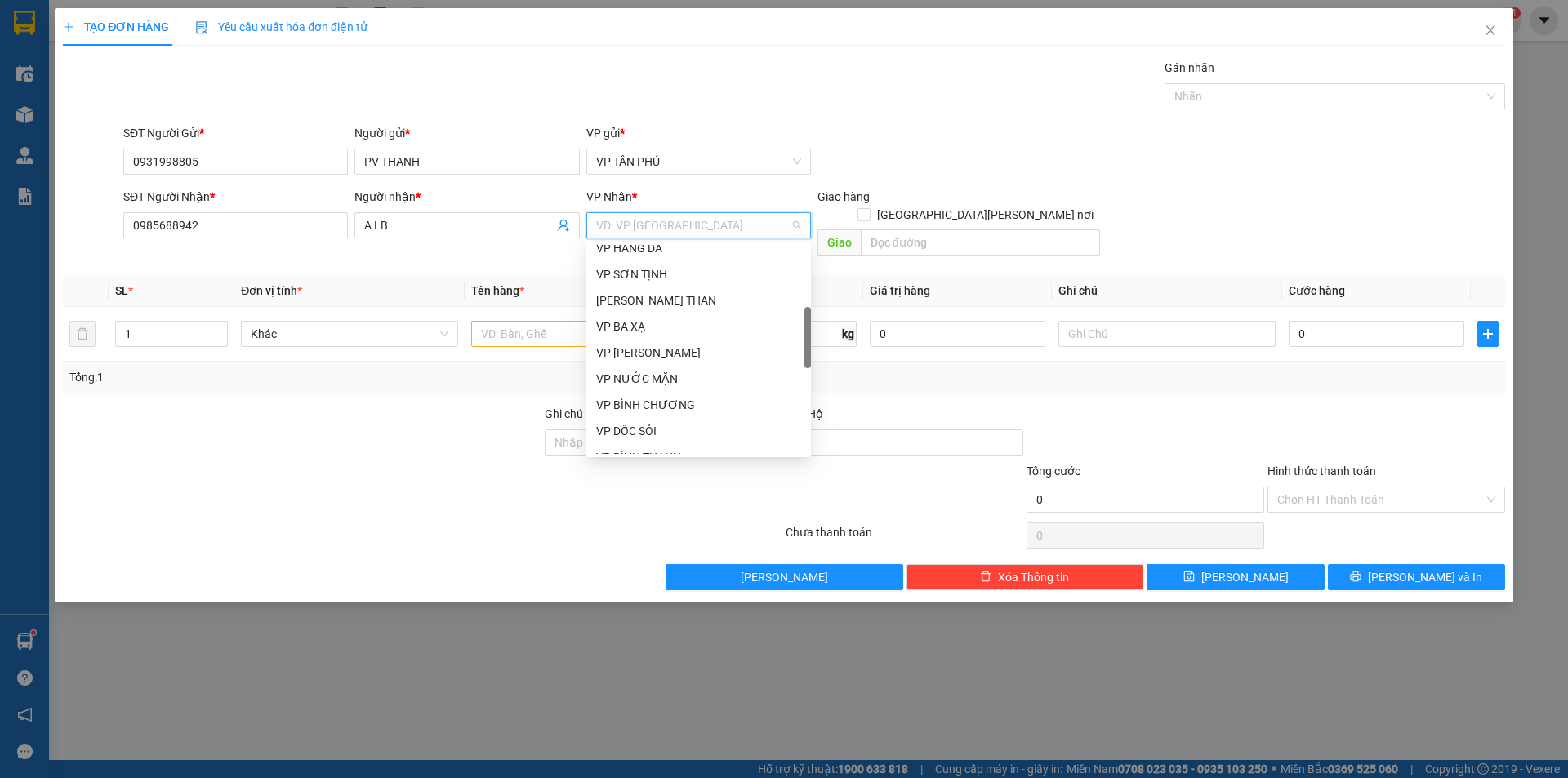
scroll to position [408, 0]
click at [646, 424] on div "VP [PERSON_NAME]" at bounding box center [699, 424] width 205 height 18
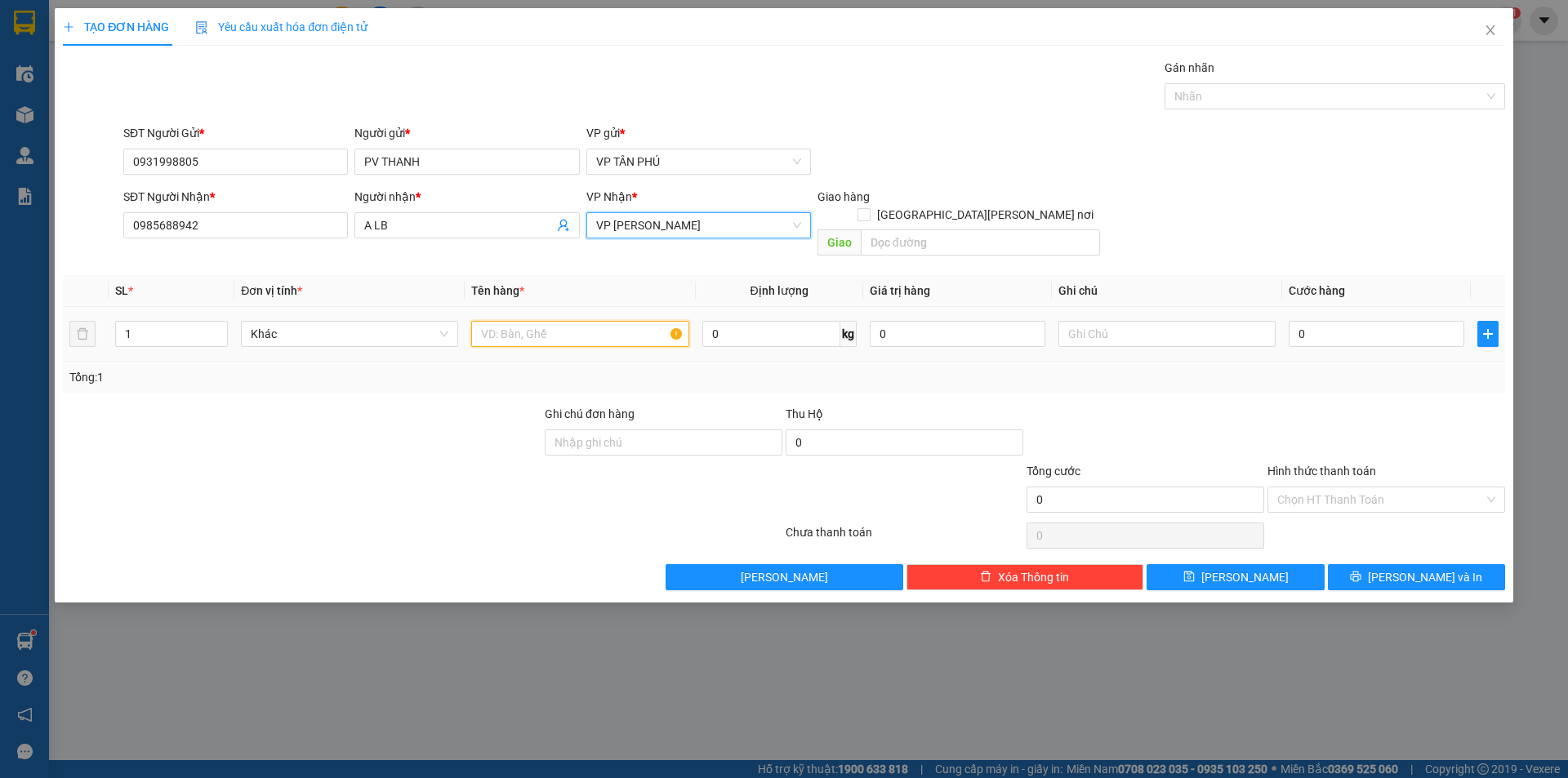
click at [556, 321] on input "text" at bounding box center [580, 334] width 218 height 26
type input "[DATE] GIAC"
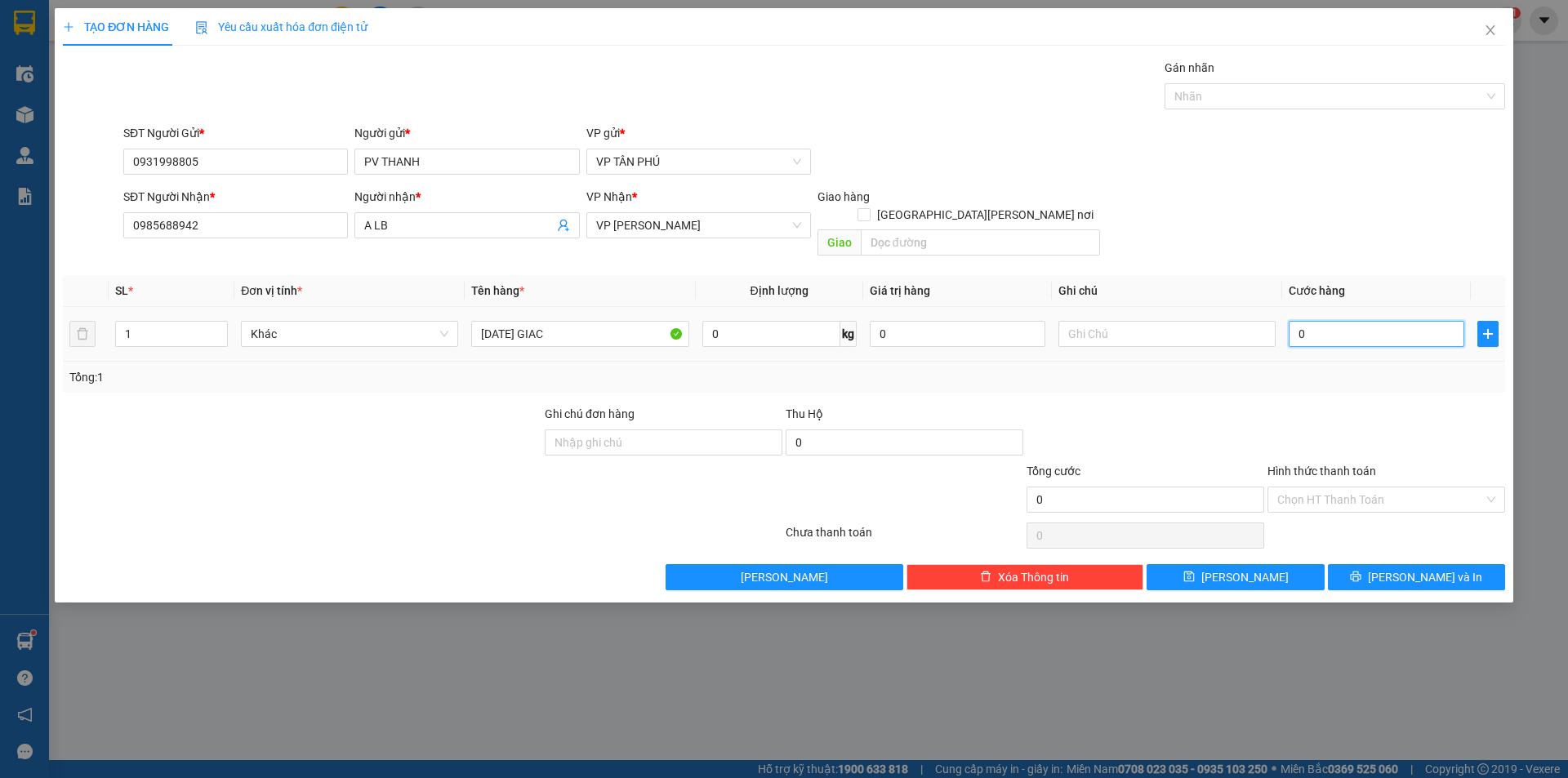
click at [1313, 326] on input "0" at bounding box center [1377, 334] width 176 height 26
type input "4"
type input "40"
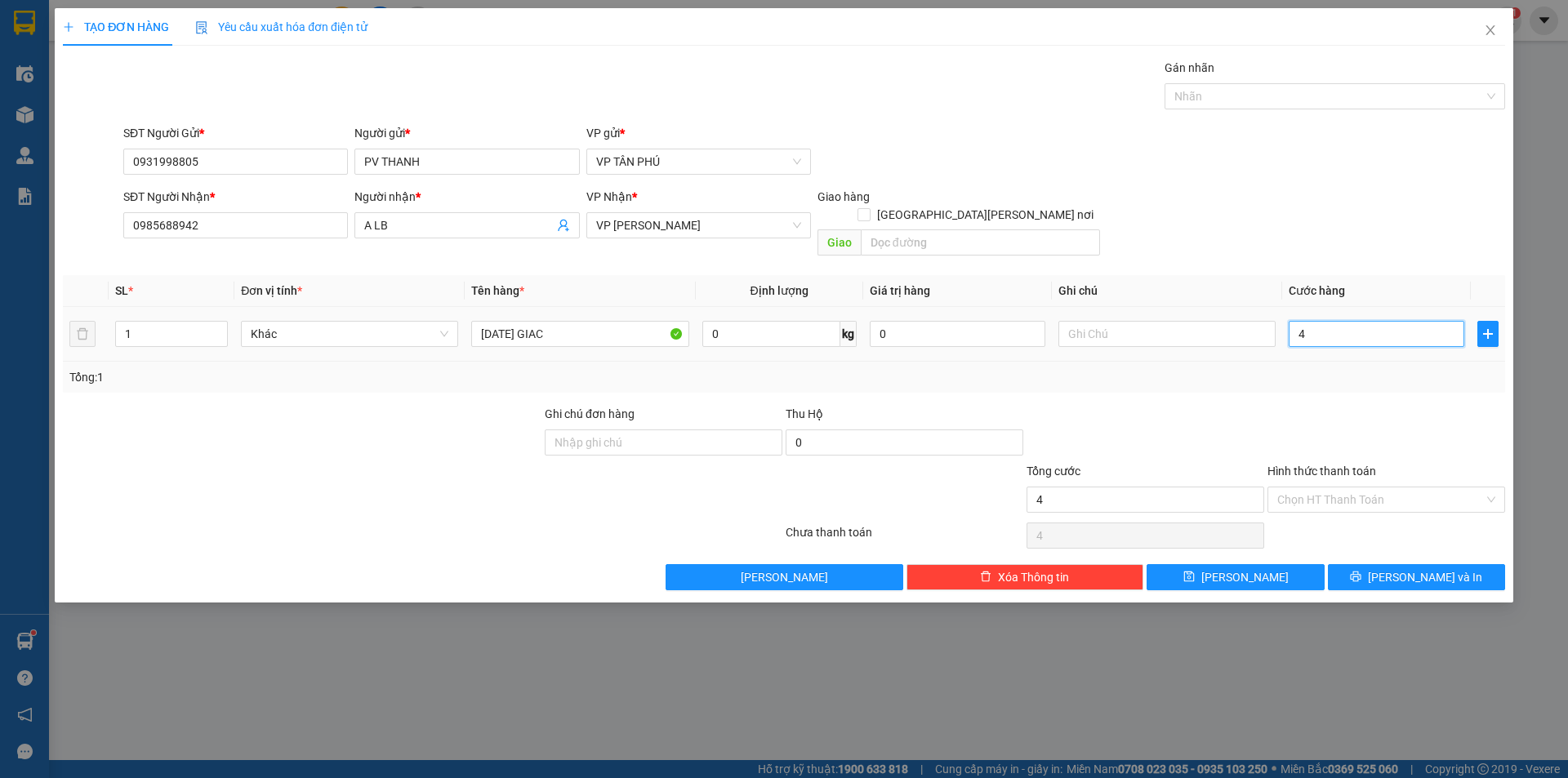
type input "40"
type input "400"
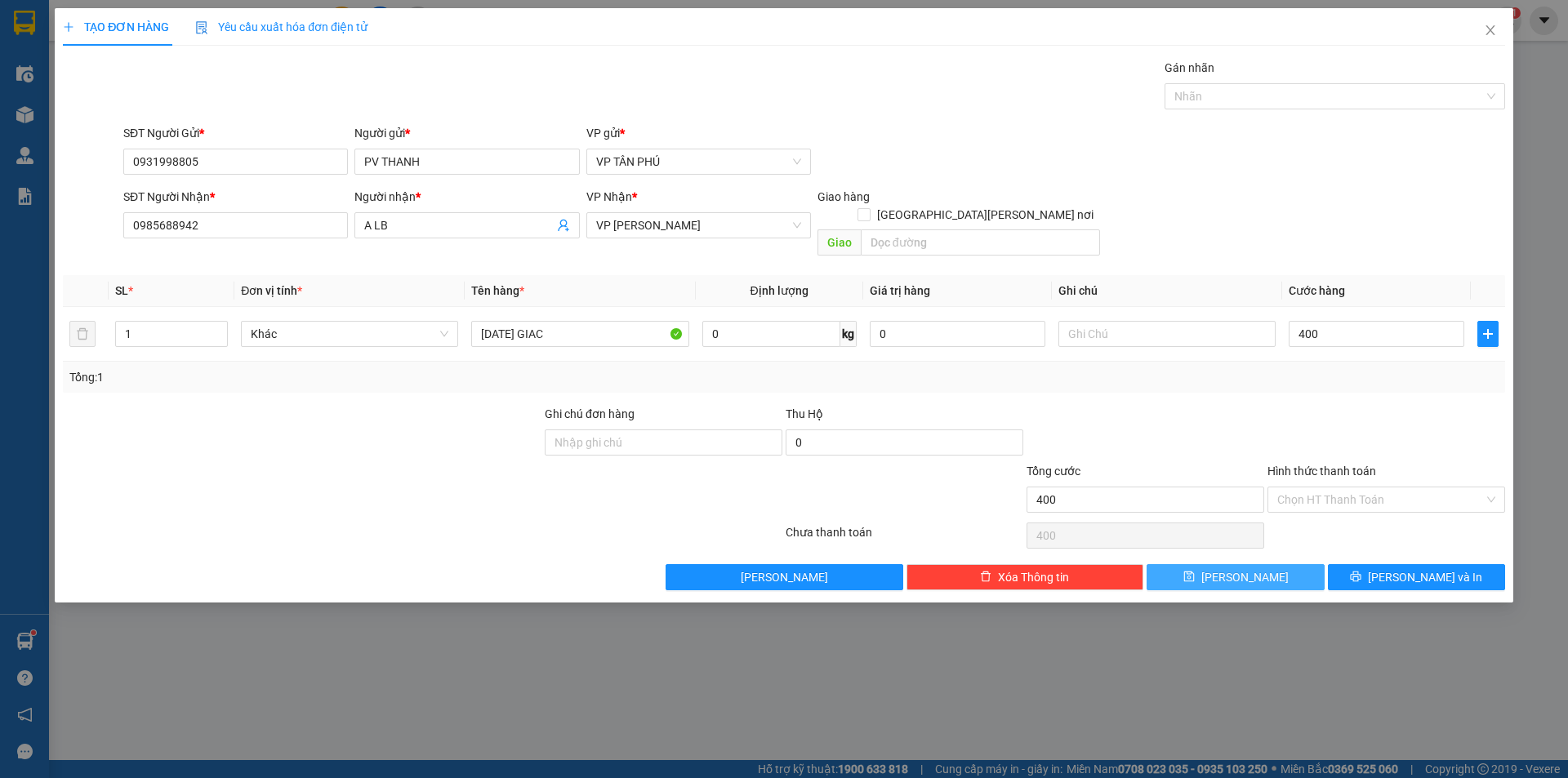
click at [1269, 564] on button "[PERSON_NAME]" at bounding box center [1235, 577] width 177 height 26
type input "400.000"
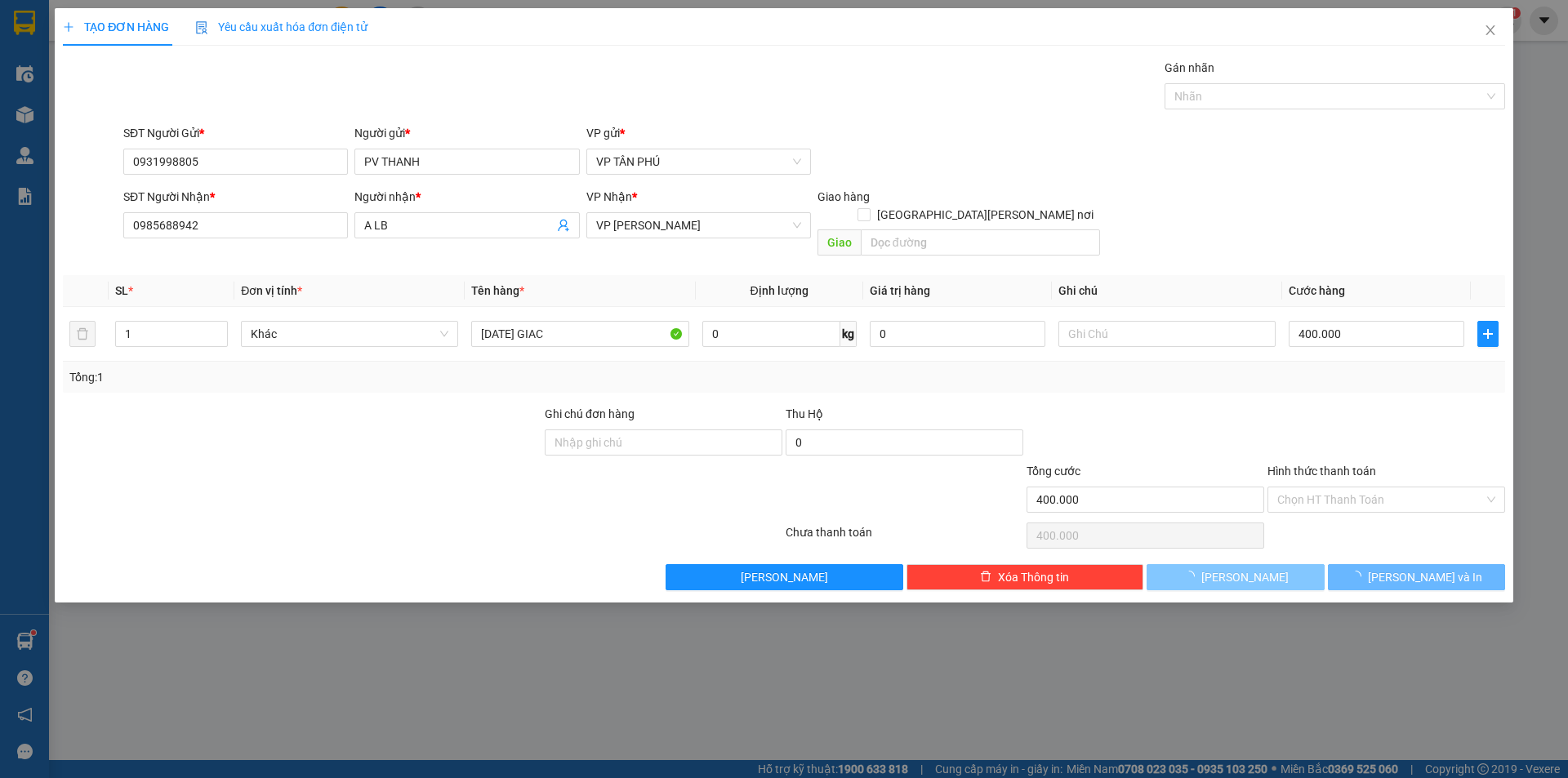
type input "0"
